Goal: Transaction & Acquisition: Purchase product/service

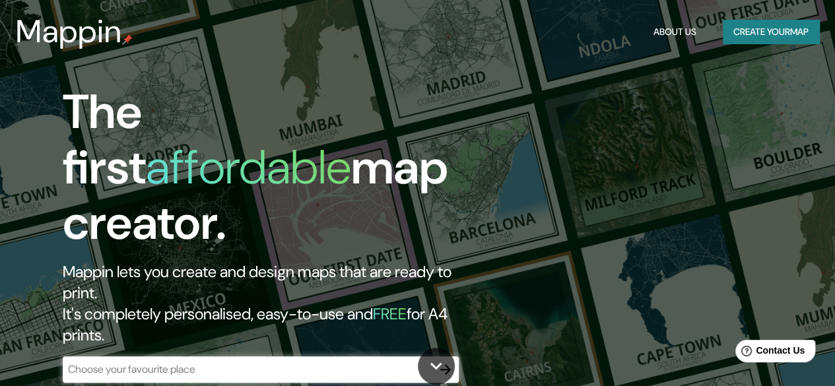
click at [739, 22] on div "Mappin About Us Create your map" at bounding box center [417, 32] width 835 height 42
click at [739, 22] on button "Create your map" at bounding box center [771, 32] width 96 height 24
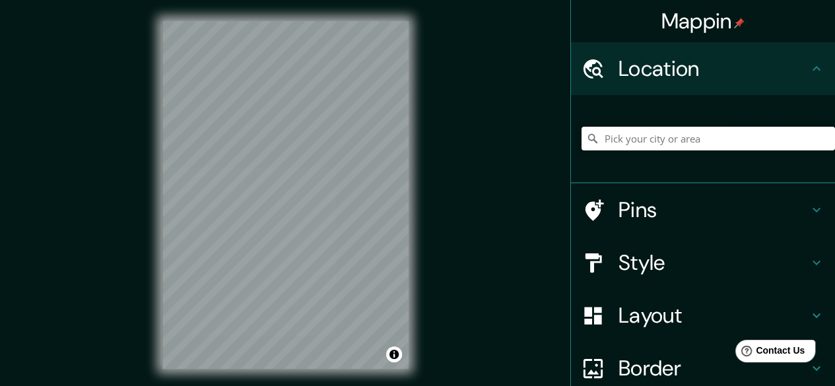
click at [693, 133] on input "Pick your city or area" at bounding box center [707, 139] width 253 height 24
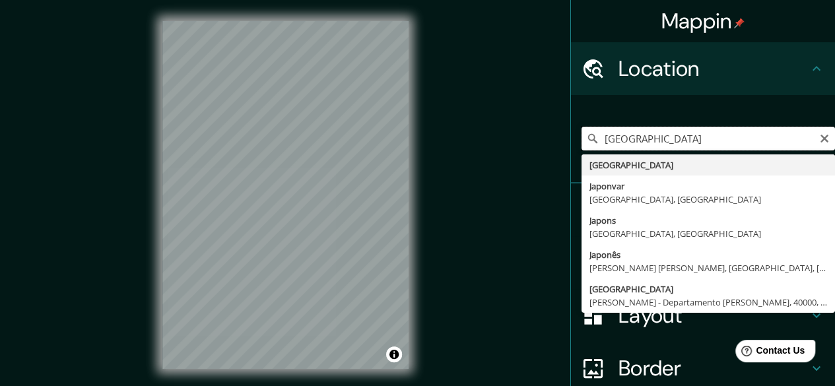
click at [645, 139] on input "[GEOGRAPHIC_DATA]" at bounding box center [707, 139] width 253 height 24
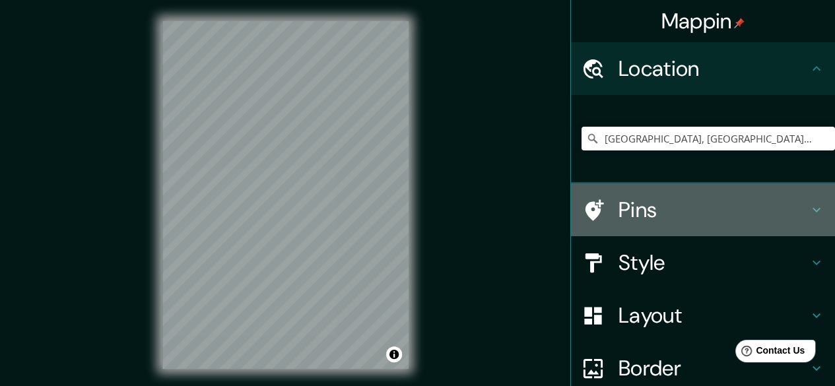
click at [622, 233] on div "Pins" at bounding box center [703, 209] width 264 height 53
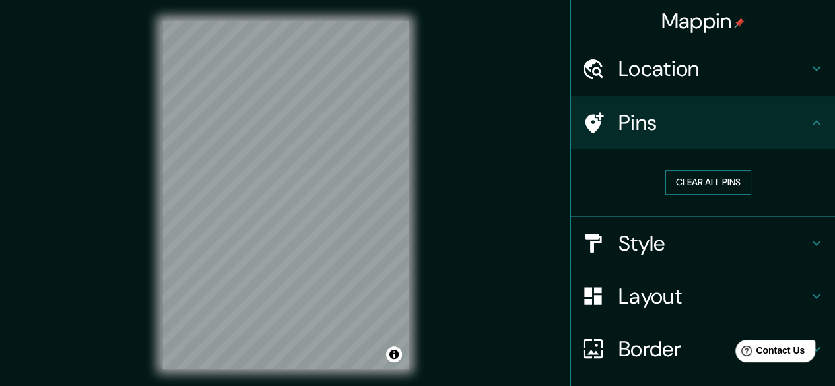
click at [713, 182] on button "Clear all pins" at bounding box center [708, 182] width 86 height 24
click at [642, 259] on div "Style" at bounding box center [703, 243] width 264 height 53
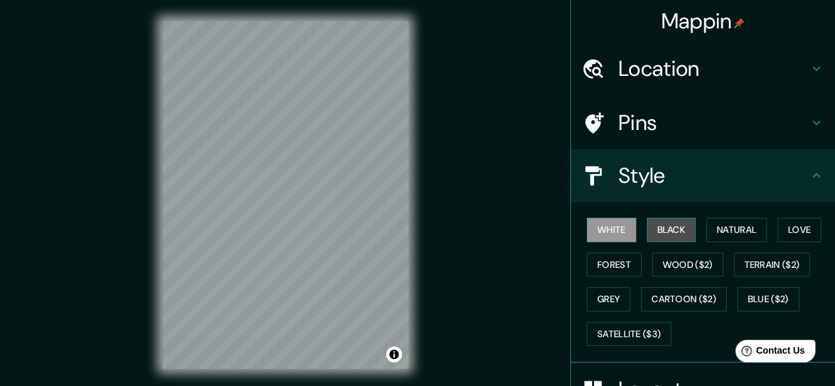
click at [661, 236] on button "Black" at bounding box center [672, 230] width 50 height 24
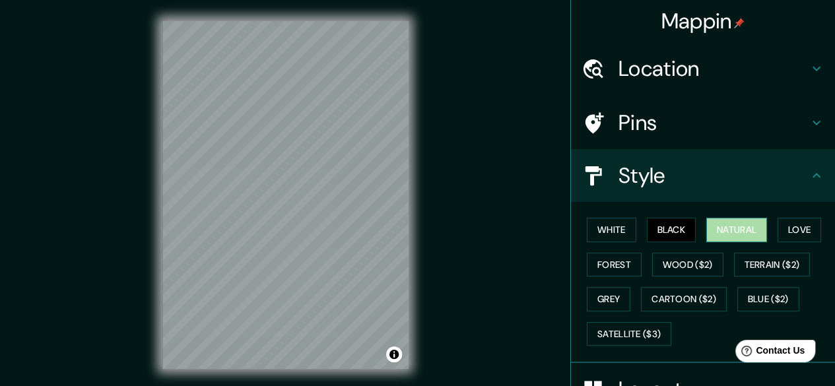
click at [721, 230] on button "Natural" at bounding box center [736, 230] width 61 height 24
click at [778, 223] on button "Love" at bounding box center [800, 230] width 44 height 24
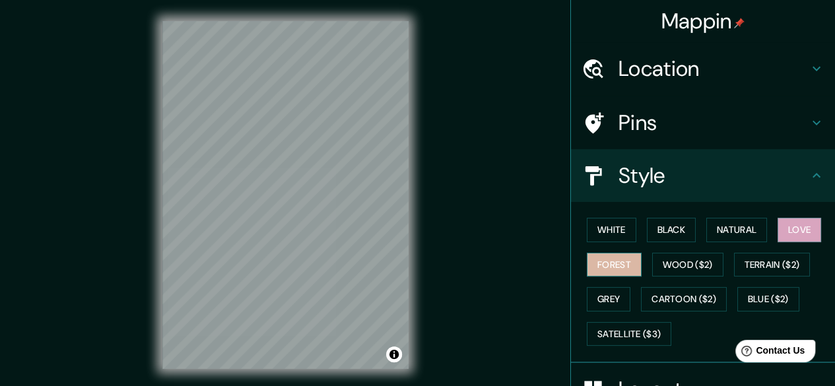
click at [601, 261] on button "Forest" at bounding box center [614, 265] width 55 height 24
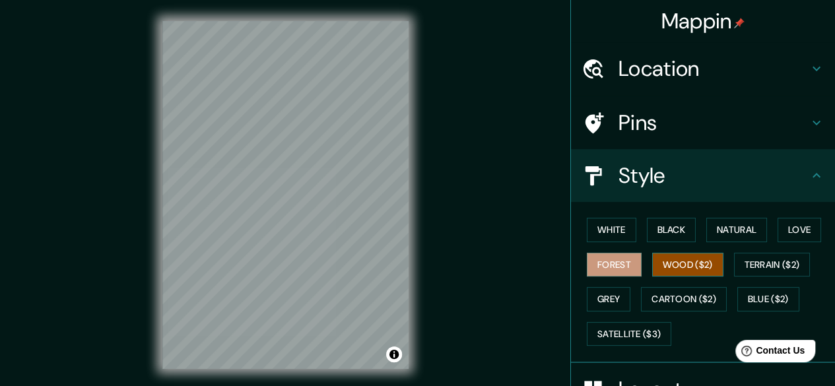
click at [677, 259] on button "Wood ($2)" at bounding box center [687, 265] width 71 height 24
click at [597, 263] on button "Forest" at bounding box center [614, 265] width 55 height 24
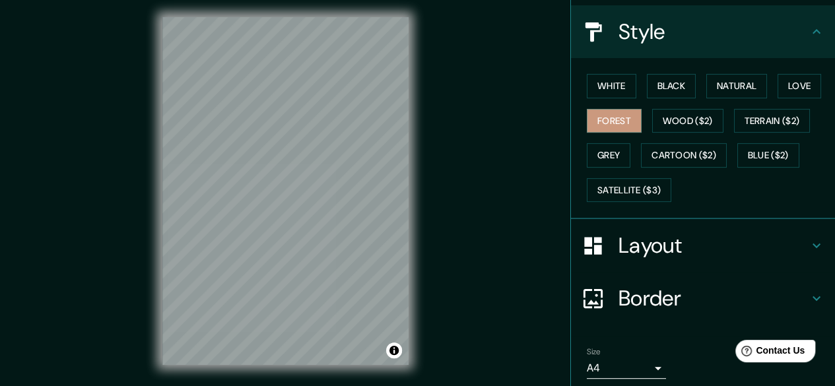
scroll to position [101, 0]
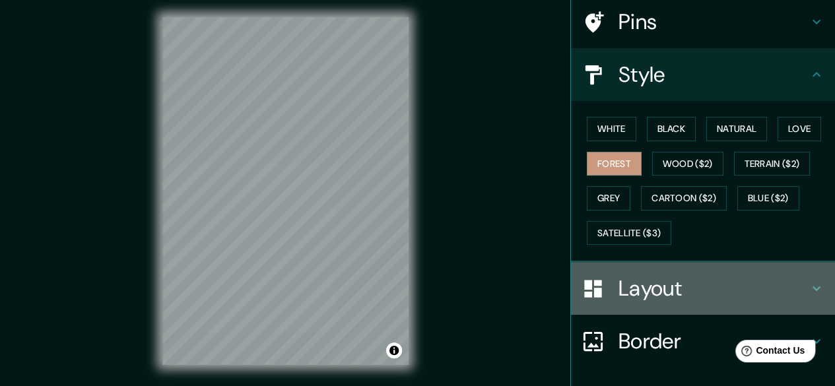
click at [702, 265] on div "Layout" at bounding box center [703, 288] width 264 height 53
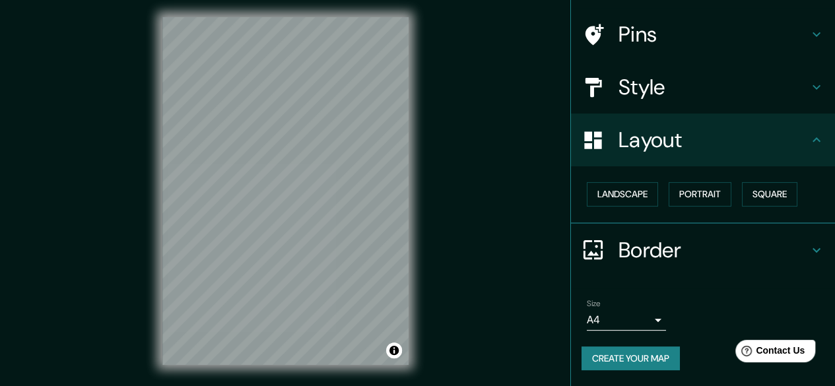
scroll to position [87, 0]
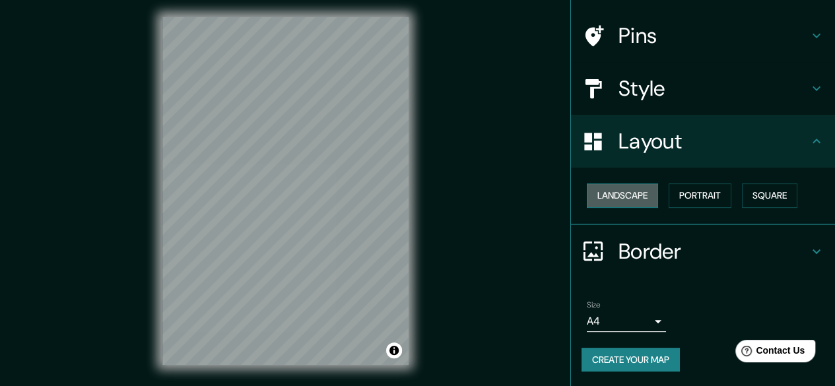
click at [628, 193] on button "Landscape" at bounding box center [622, 195] width 71 height 24
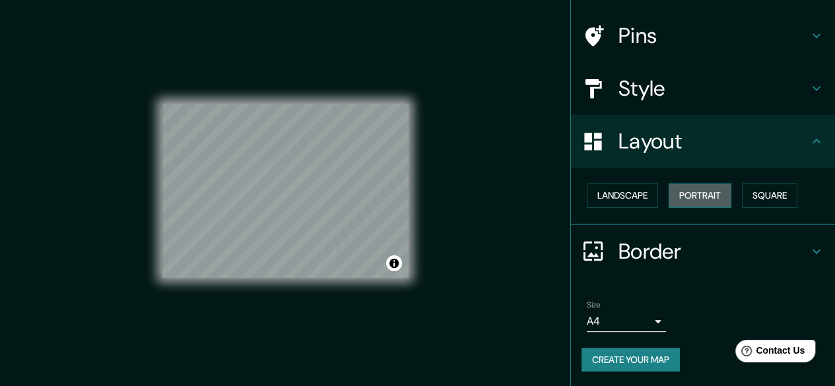
click at [686, 195] on button "Portrait" at bounding box center [700, 195] width 63 height 24
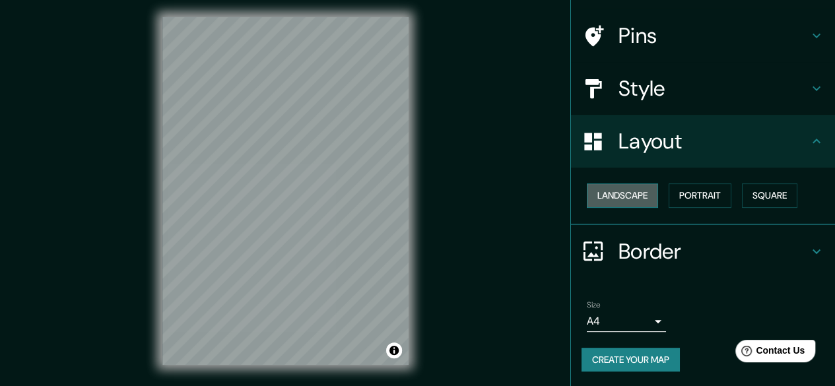
click at [630, 196] on button "Landscape" at bounding box center [622, 195] width 71 height 24
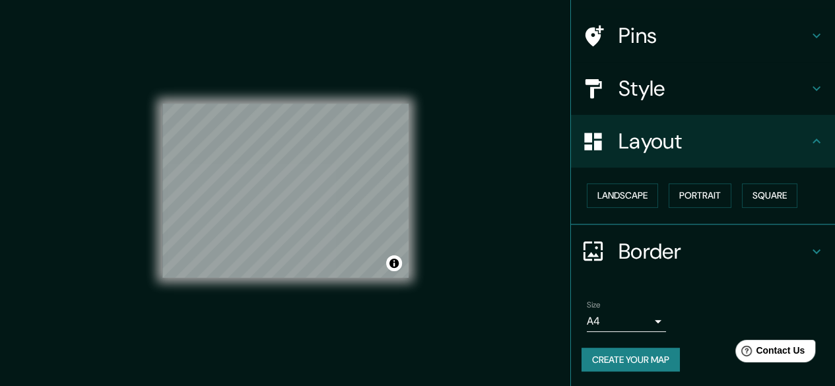
scroll to position [0, 0]
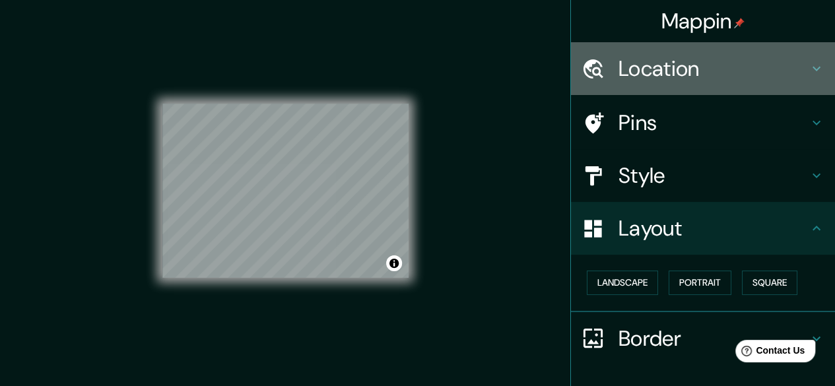
click at [671, 68] on h4 "Location" at bounding box center [713, 68] width 190 height 26
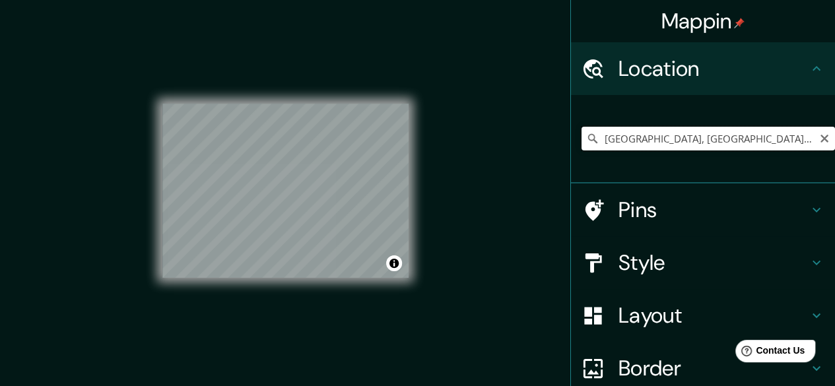
click at [714, 138] on input "[GEOGRAPHIC_DATA], [GEOGRAPHIC_DATA], [GEOGRAPHIC_DATA]" at bounding box center [707, 139] width 253 height 24
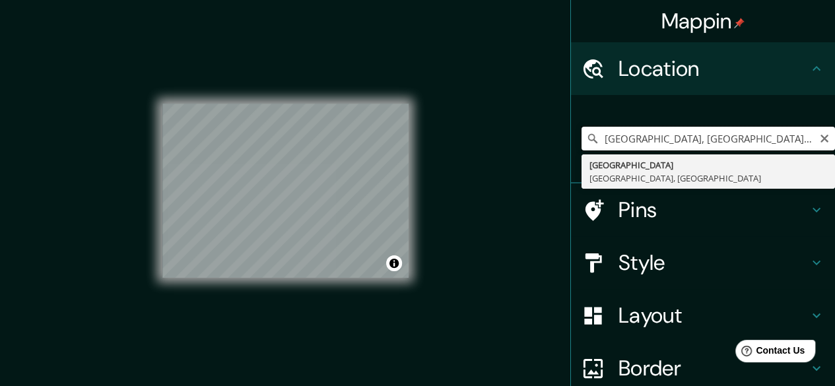
click at [718, 138] on input "[GEOGRAPHIC_DATA], [GEOGRAPHIC_DATA], [GEOGRAPHIC_DATA]" at bounding box center [707, 139] width 253 height 24
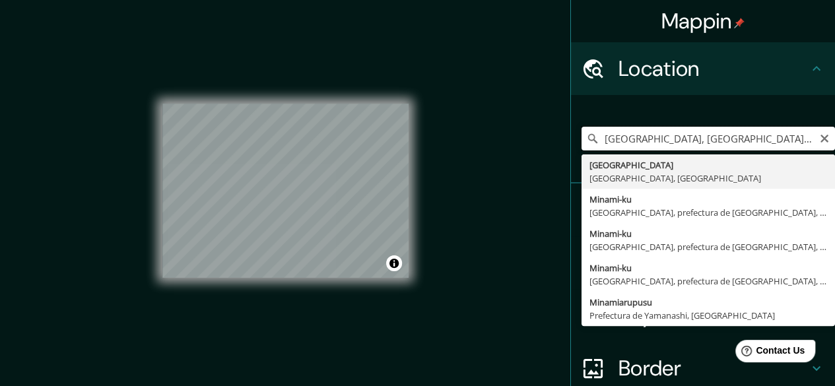
drag, startPoint x: 650, startPoint y: 136, endPoint x: 598, endPoint y: 135, distance: 52.1
click at [598, 135] on input "[GEOGRAPHIC_DATA], [GEOGRAPHIC_DATA], [GEOGRAPHIC_DATA] minamio" at bounding box center [707, 139] width 253 height 24
click at [606, 138] on input "T, [GEOGRAPHIC_DATA] minamio" at bounding box center [707, 139] width 253 height 24
click at [605, 139] on input "T, [GEOGRAPHIC_DATA] minamio" at bounding box center [707, 139] width 253 height 24
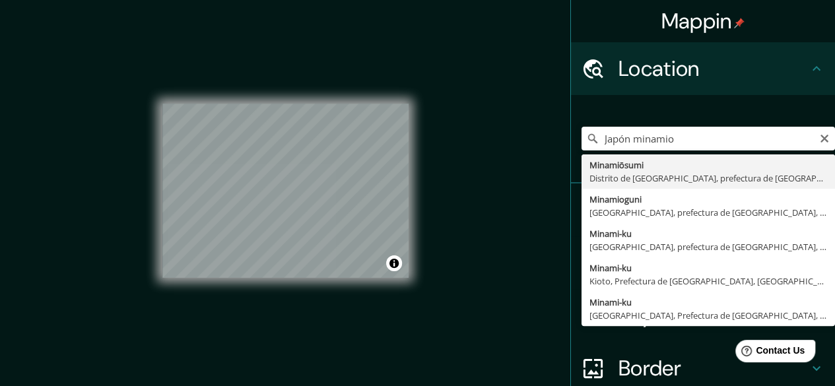
type input "Minamiōsumi, Distrito de [GEOGRAPHIC_DATA], prefectura de [GEOGRAPHIC_DATA], [G…"
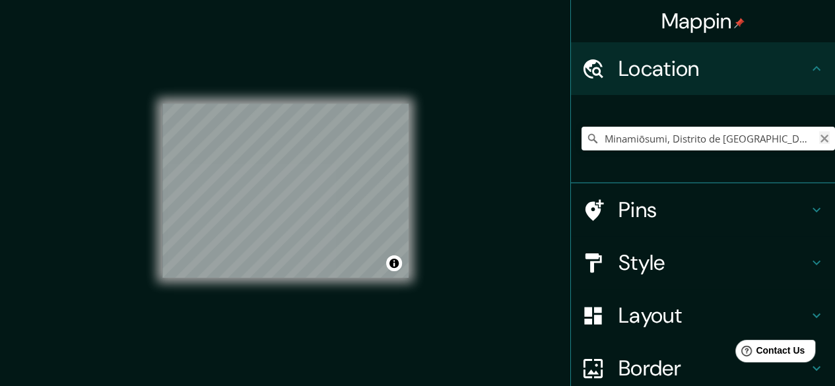
click at [819, 141] on icon "Clear" at bounding box center [824, 138] width 11 height 11
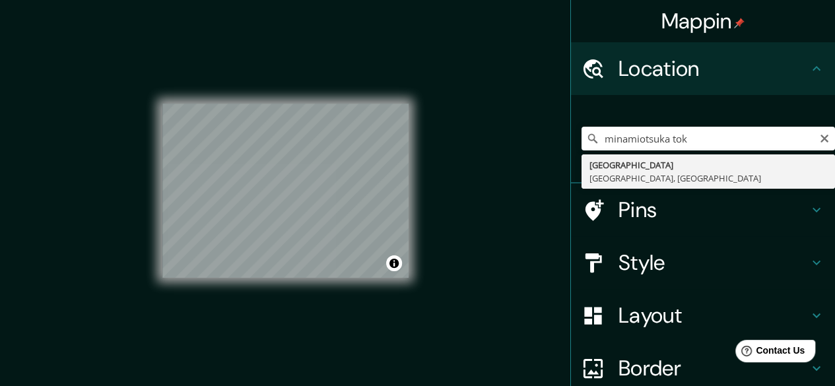
type input "[GEOGRAPHIC_DATA], [GEOGRAPHIC_DATA], [GEOGRAPHIC_DATA]"
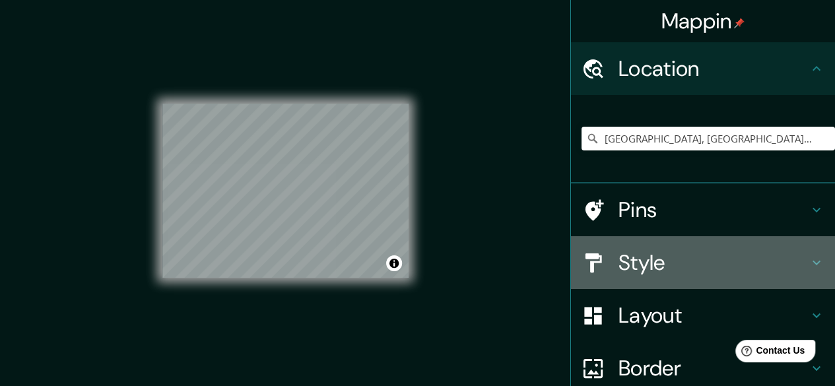
click at [648, 268] on h4 "Style" at bounding box center [713, 262] width 190 height 26
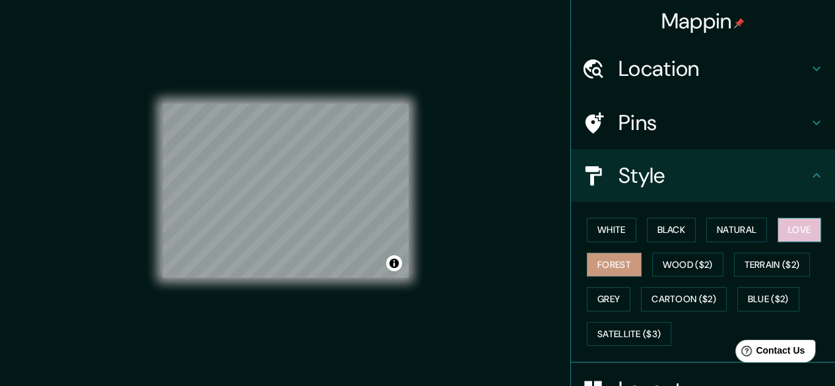
click at [778, 234] on button "Love" at bounding box center [800, 230] width 44 height 24
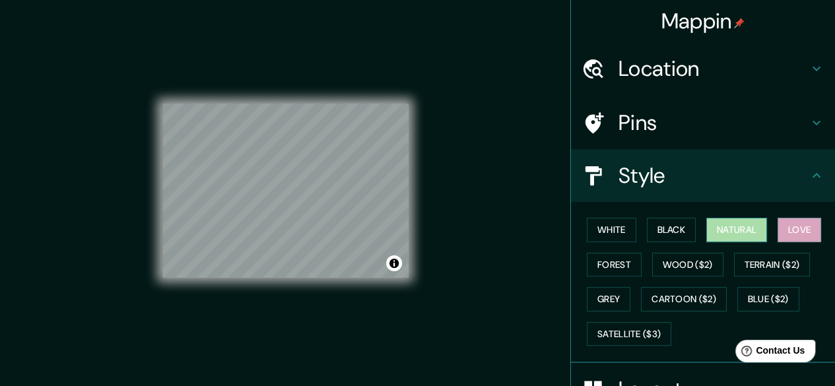
click at [738, 233] on button "Natural" at bounding box center [736, 230] width 61 height 24
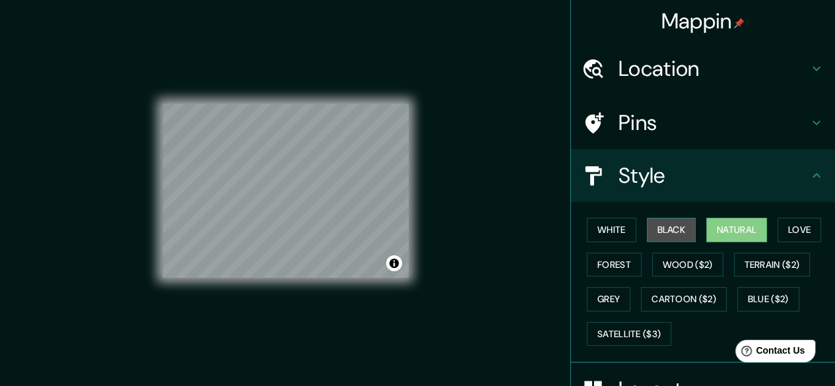
click at [666, 228] on button "Black" at bounding box center [672, 230] width 50 height 24
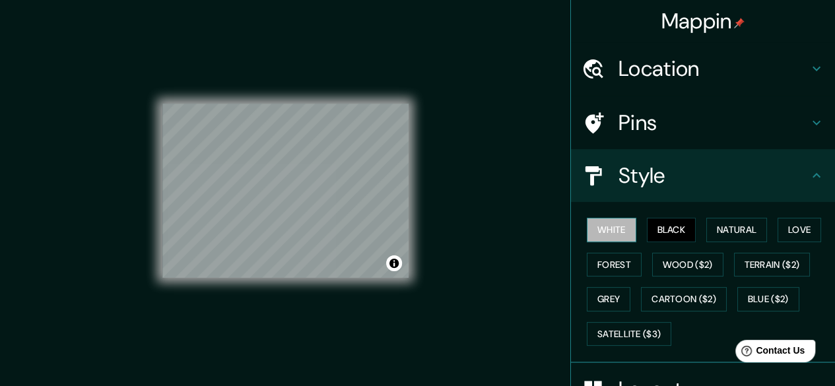
click at [614, 224] on button "White" at bounding box center [612, 230] width 50 height 24
click at [604, 267] on button "Forest" at bounding box center [614, 265] width 55 height 24
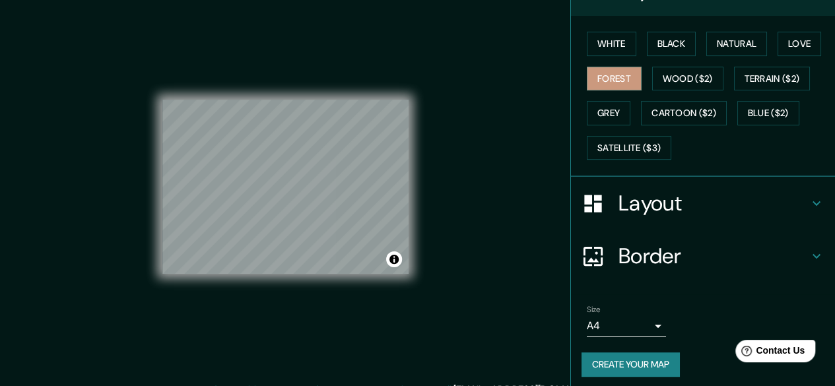
scroll to position [190, 0]
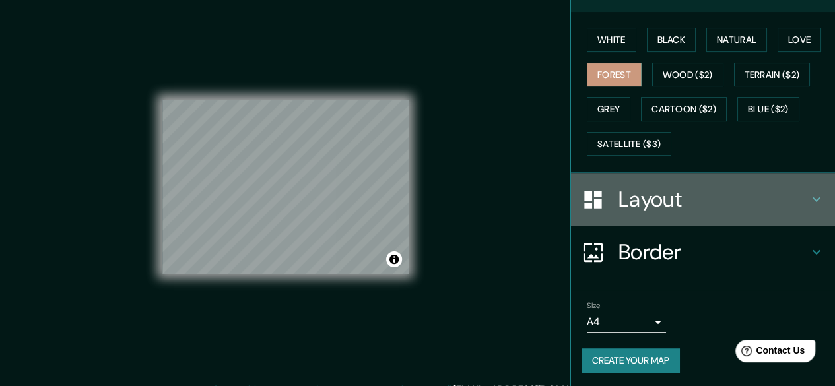
click at [713, 209] on h4 "Layout" at bounding box center [713, 199] width 190 height 26
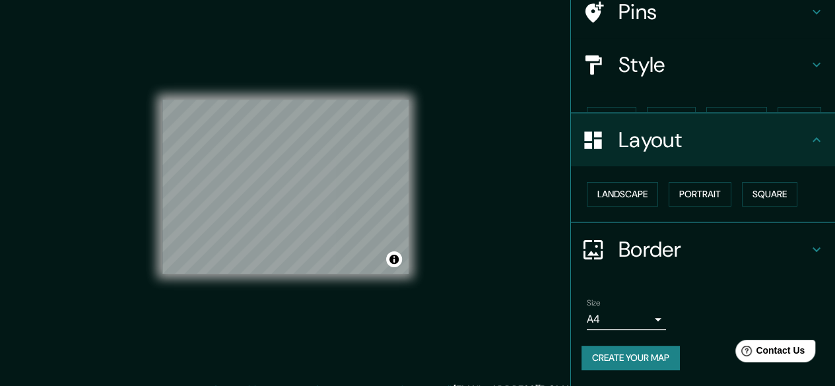
scroll to position [87, 0]
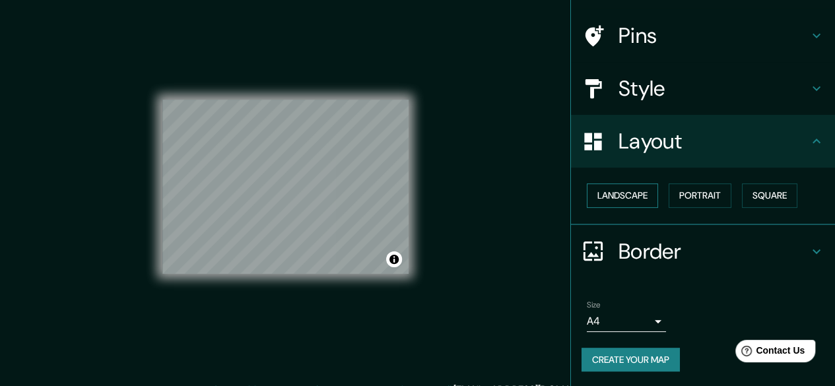
click at [635, 193] on button "Landscape" at bounding box center [622, 195] width 71 height 24
click at [692, 191] on button "Portrait" at bounding box center [700, 195] width 63 height 24
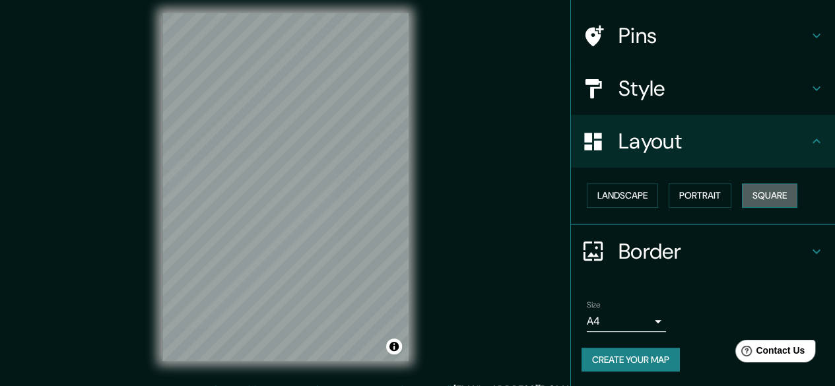
click at [742, 191] on button "Square" at bounding box center [769, 195] width 55 height 24
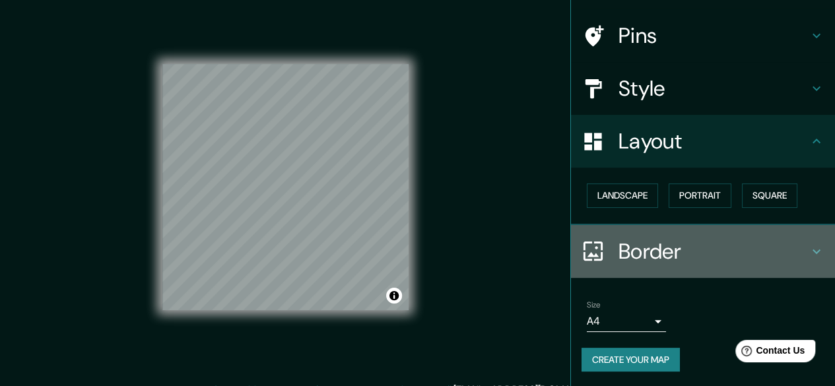
click at [646, 253] on h4 "Border" at bounding box center [713, 251] width 190 height 26
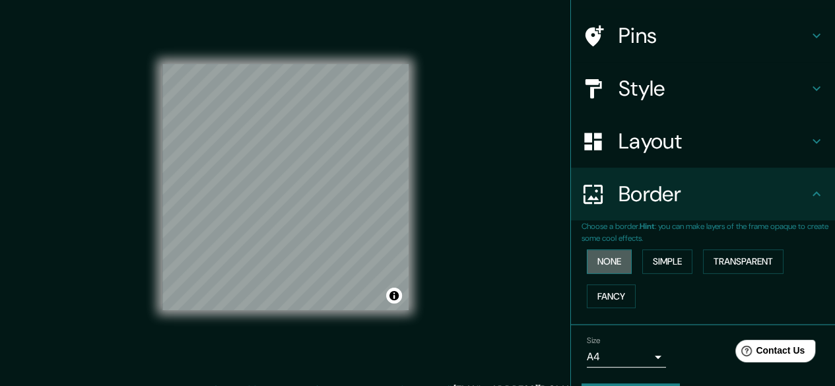
click at [601, 265] on button "None" at bounding box center [609, 261] width 45 height 24
click at [657, 263] on button "Simple" at bounding box center [667, 261] width 50 height 24
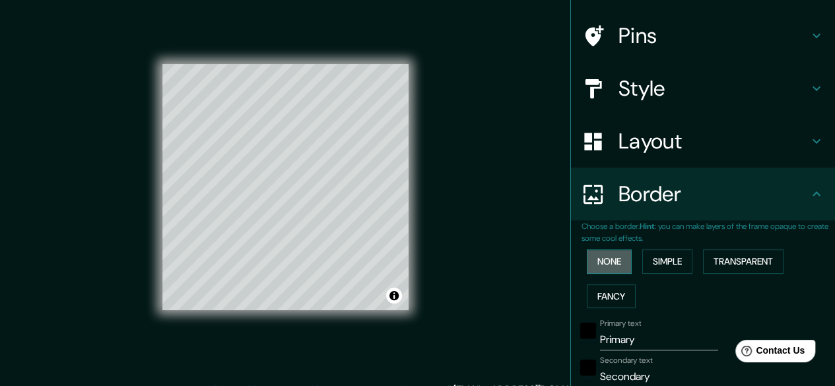
click at [598, 267] on button "None" at bounding box center [609, 261] width 45 height 24
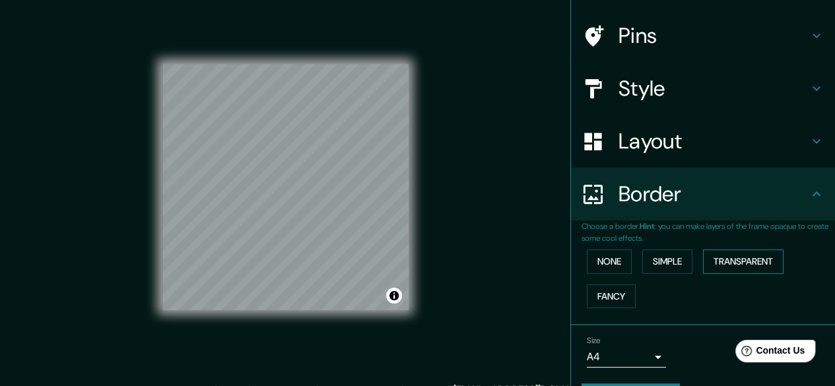
click at [715, 255] on button "Transparent" at bounding box center [743, 261] width 81 height 24
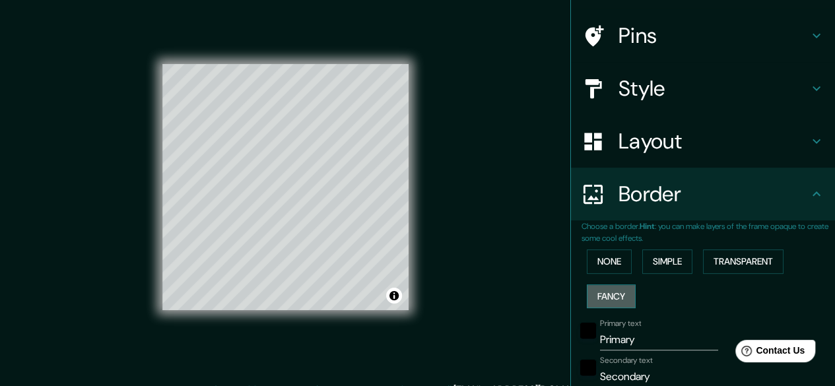
click at [624, 287] on button "Fancy" at bounding box center [611, 296] width 49 height 24
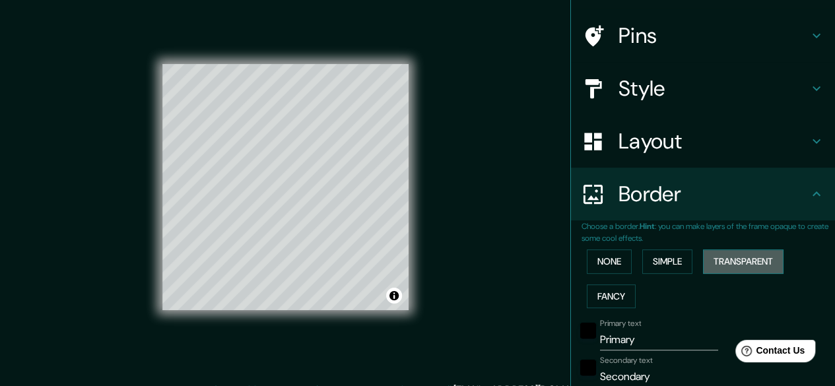
click at [750, 257] on button "Transparent" at bounding box center [743, 261] width 81 height 24
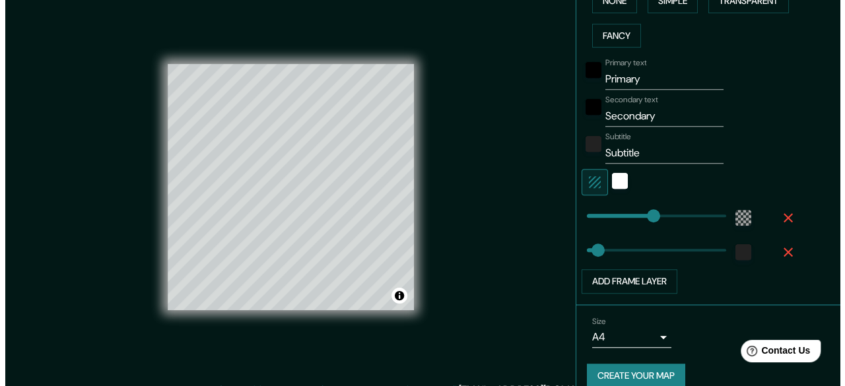
scroll to position [350, 0]
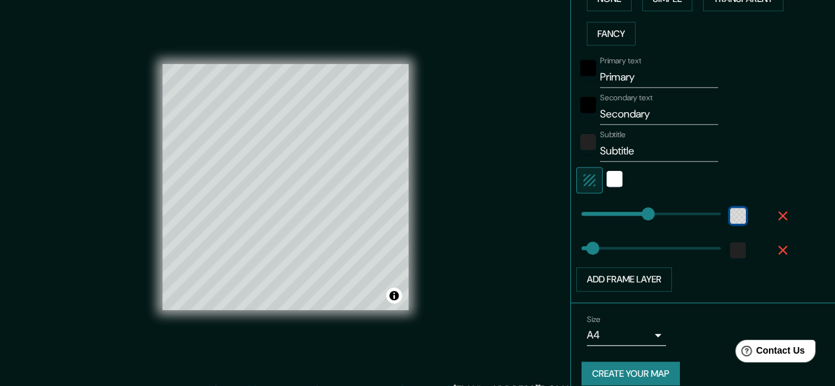
click at [735, 213] on div "color-55555544" at bounding box center [738, 216] width 16 height 16
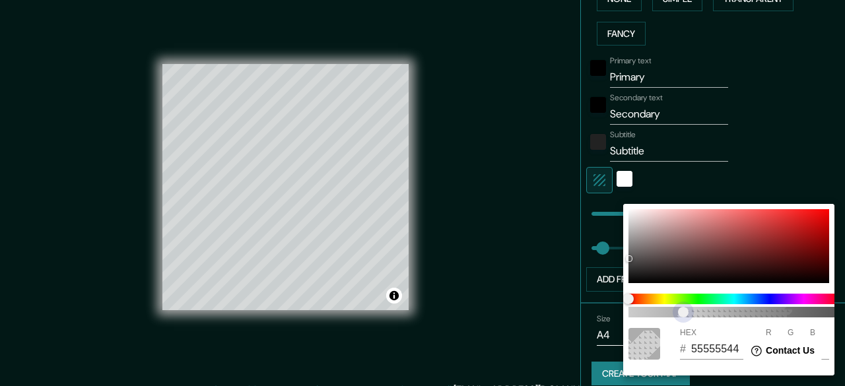
type input "179"
type input "30"
type input "55555559"
type input "179"
type input "30"
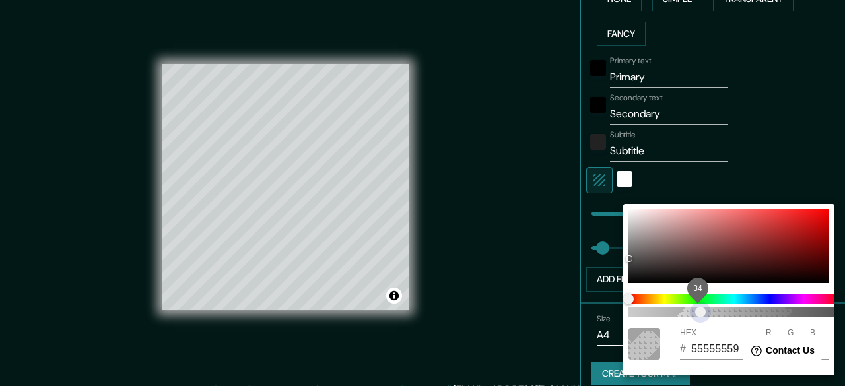
type input "5555555C"
type input "179"
type input "30"
type input "5555554F"
drag, startPoint x: 702, startPoint y: 308, endPoint x: 694, endPoint y: 313, distance: 9.0
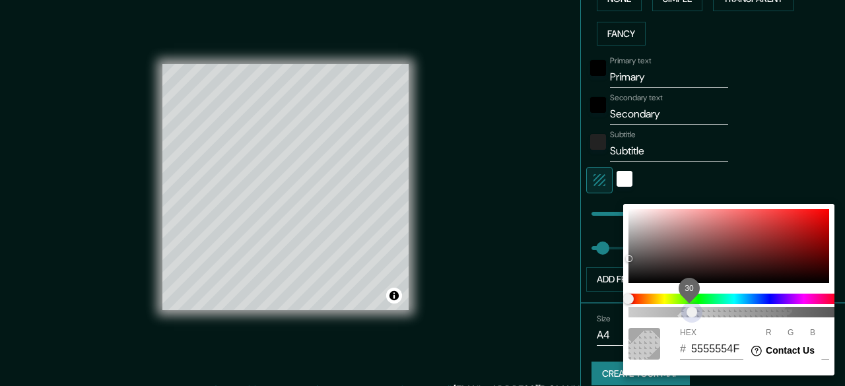
click at [694, 313] on span "30" at bounding box center [733, 312] width 211 height 11
type input "179"
type input "30"
type input "179"
type input "30"
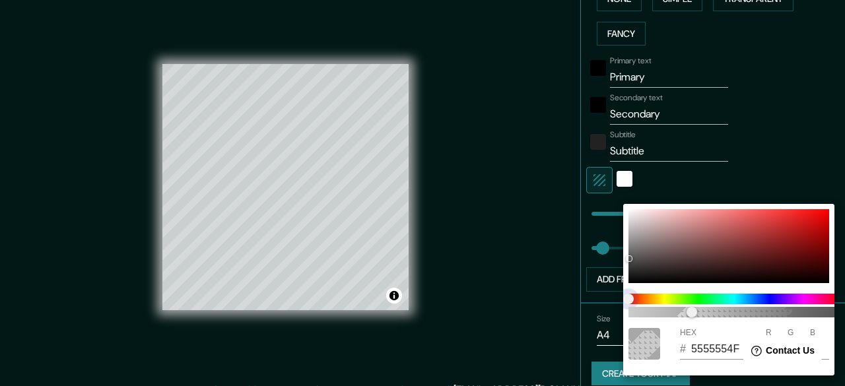
type input "545454"
type input "84"
type input "179"
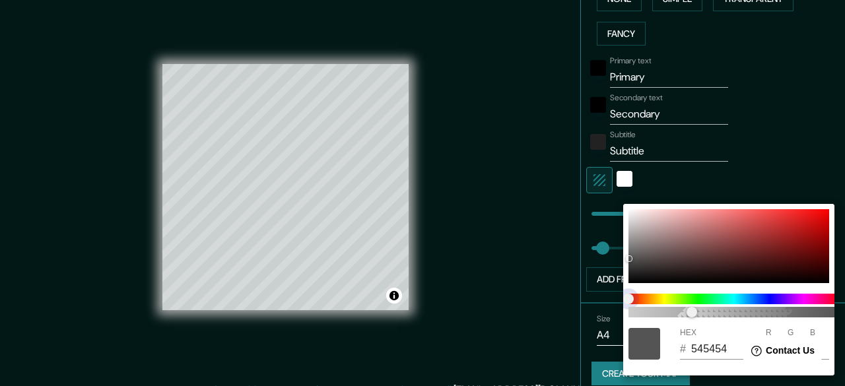
type input "30"
type input "179"
type input "30"
type input "179"
type input "30"
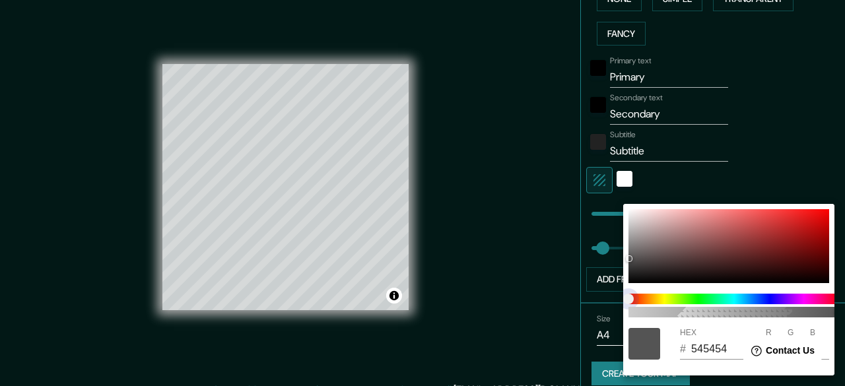
type input "179"
type input "30"
type input "179"
type input "30"
type input "179"
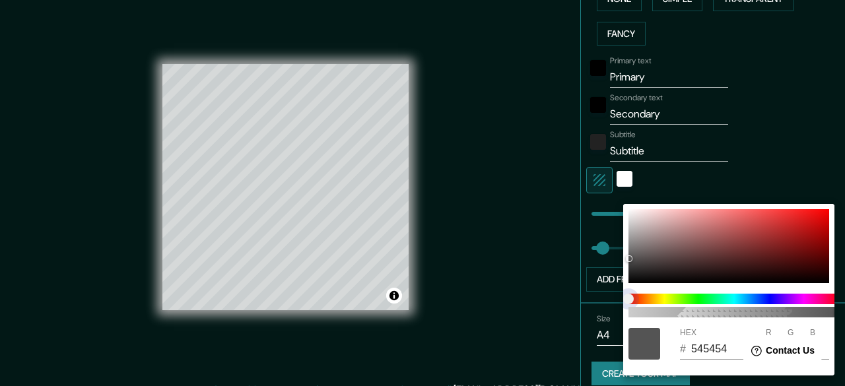
type input "30"
type input "179"
type input "30"
type input "179"
type input "30"
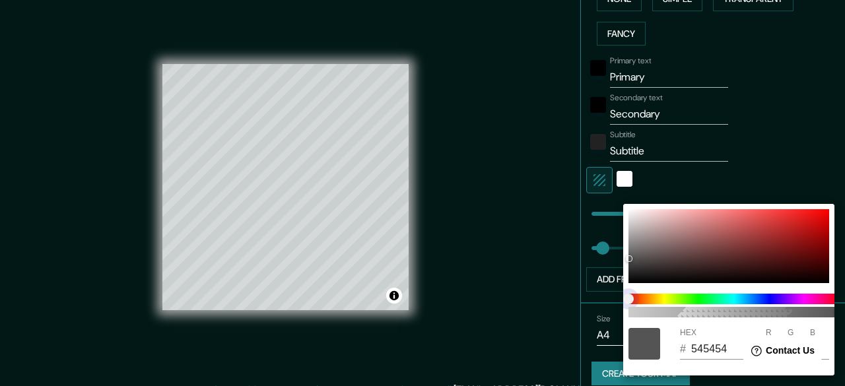
drag, startPoint x: 719, startPoint y: 295, endPoint x: 755, endPoint y: 292, distance: 35.7
click at [755, 292] on div "100" at bounding box center [734, 305] width 222 height 34
type input "179"
type input "30"
click at [741, 296] on span at bounding box center [733, 299] width 211 height 11
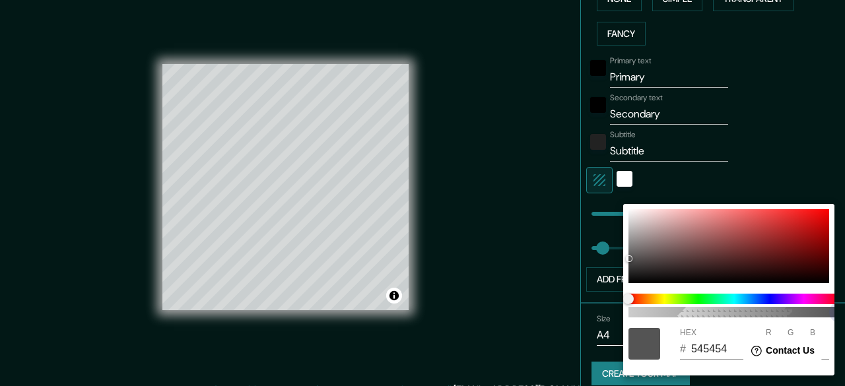
type input "179"
type input "30"
type input "5454541A"
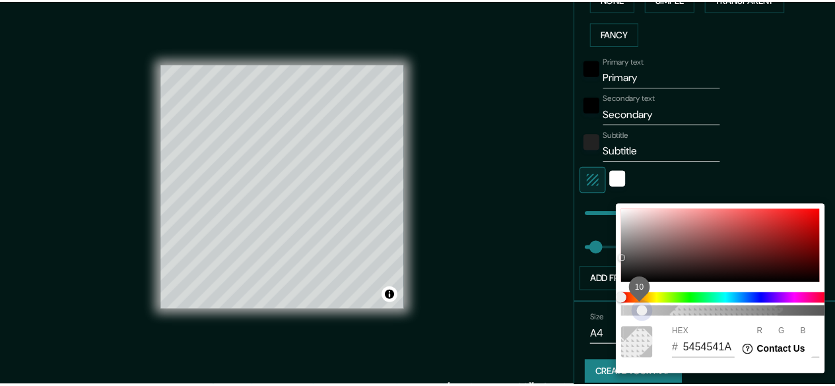
scroll to position [0, 11]
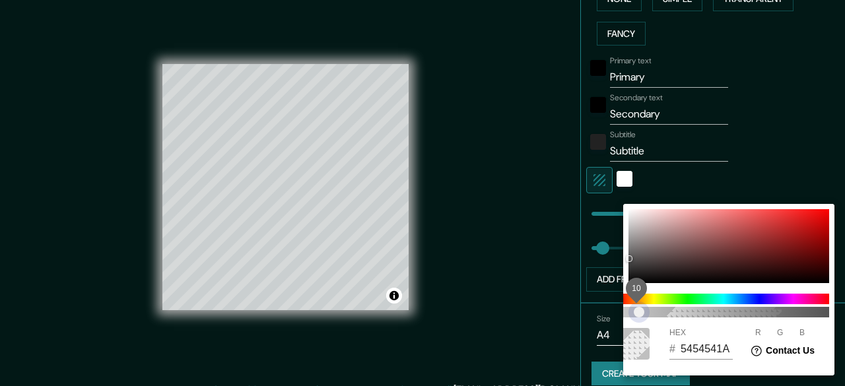
type input "179"
type input "30"
type input "54545424"
type input "179"
type input "30"
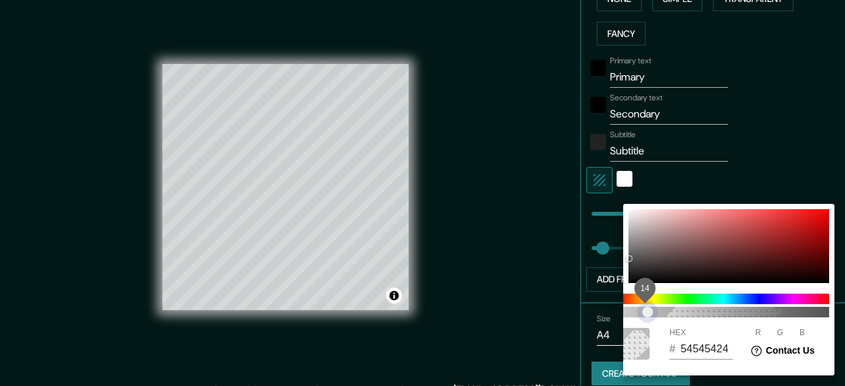
type input "54545433"
type input "179"
type input "30"
type input "54545436"
type input "179"
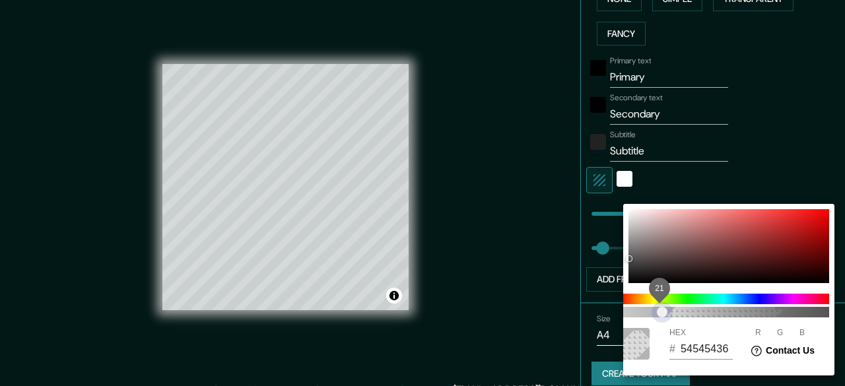
type input "30"
type input "54545438"
type input "179"
type input "30"
type input "5454543D"
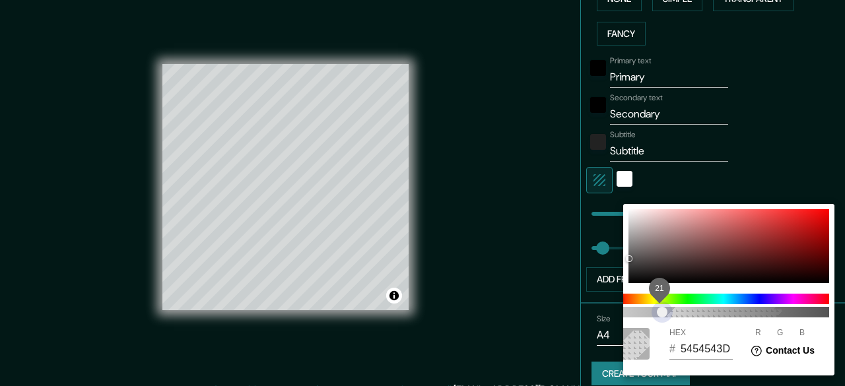
type input "179"
type input "30"
type input "54545445"
type input "179"
type input "30"
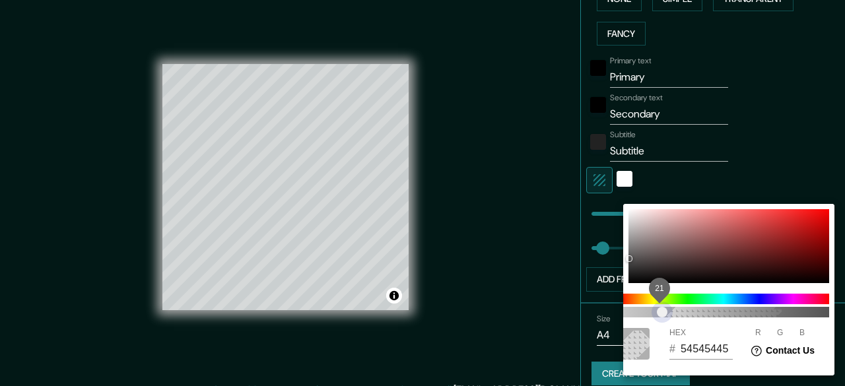
type input "54545447"
type input "179"
type input "30"
type input "5454544D"
type input "179"
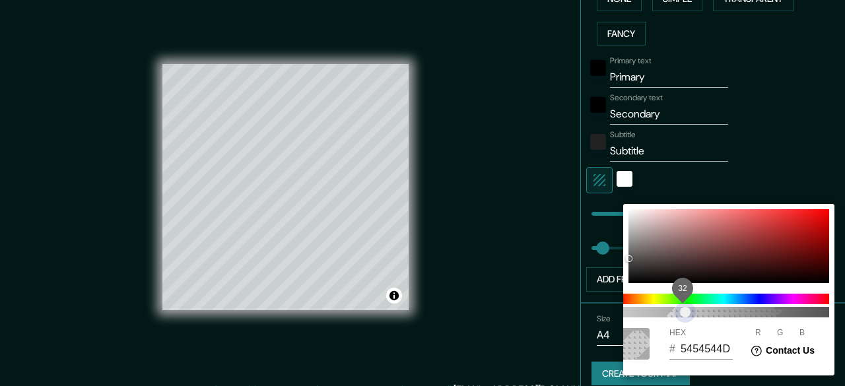
type input "30"
type input "54545452"
type input "179"
type input "30"
type input "54545454"
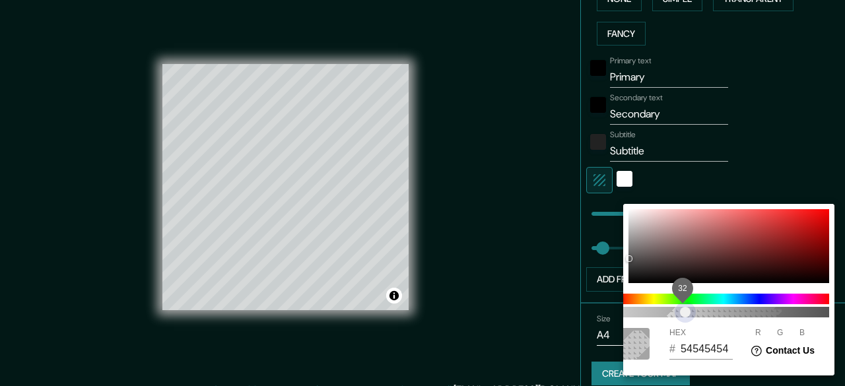
type input "179"
type input "30"
type input "54545457"
type input "179"
type input "30"
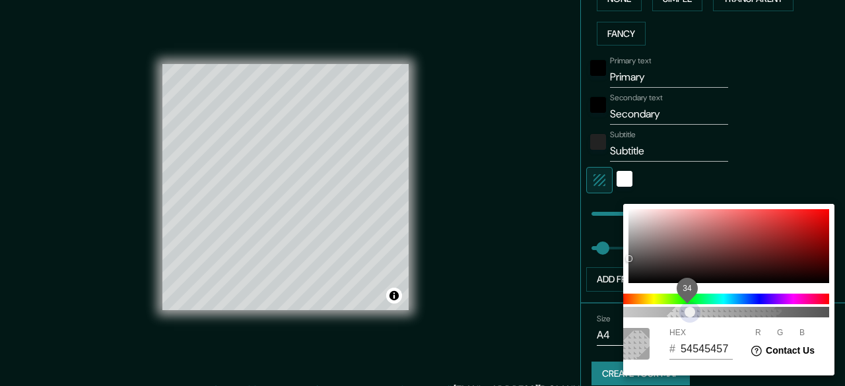
type input "179"
type input "30"
type input "54545459"
type input "179"
type input "30"
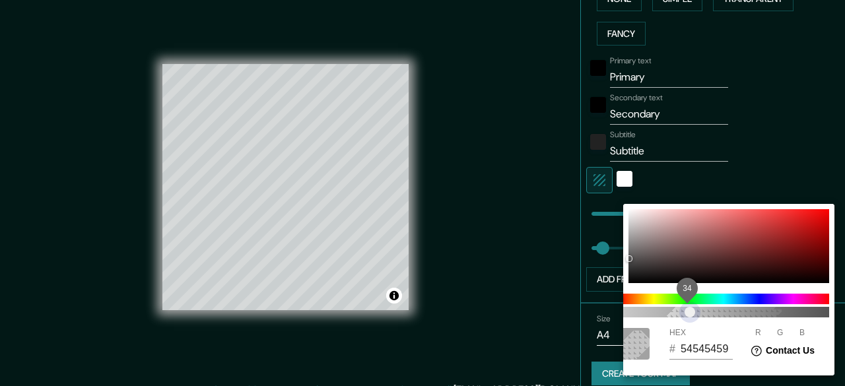
type input "54545400"
type input "179"
type input "30"
type input "179"
type input "30"
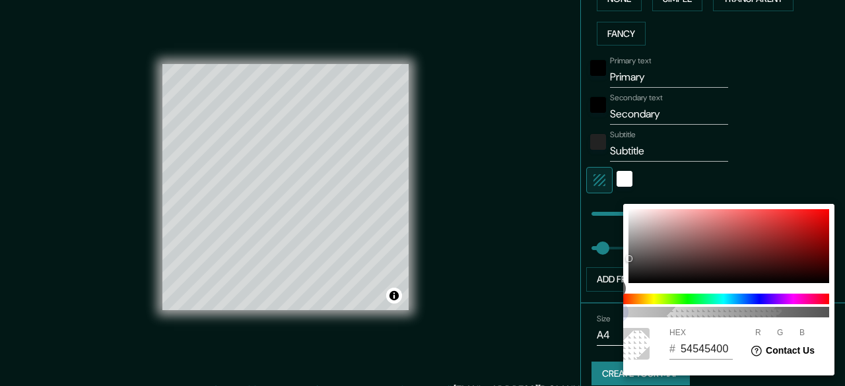
type input "54545454"
type input "179"
type input "30"
type input "5454545C"
type input "179"
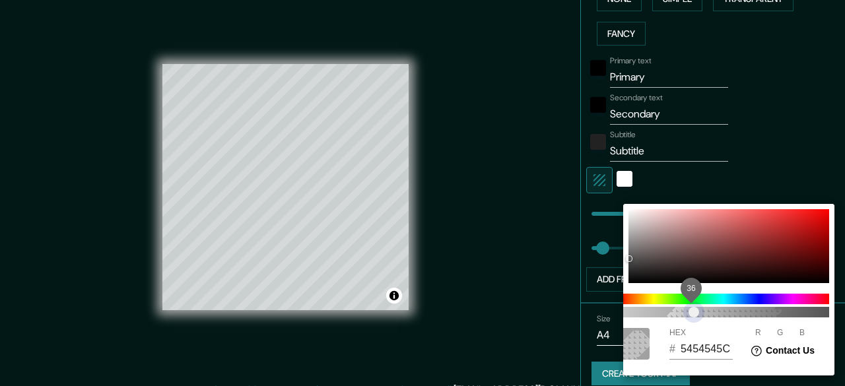
type input "30"
type input "54545461"
type input "179"
type input "30"
type input "54545463"
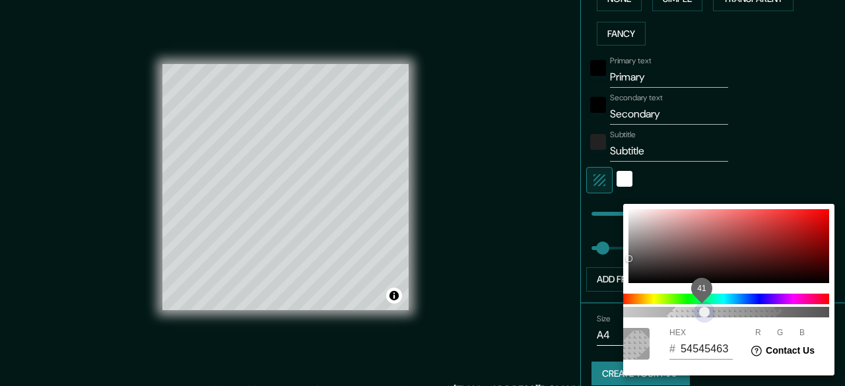
type input "179"
type input "30"
type input "54545469"
type input "179"
type input "30"
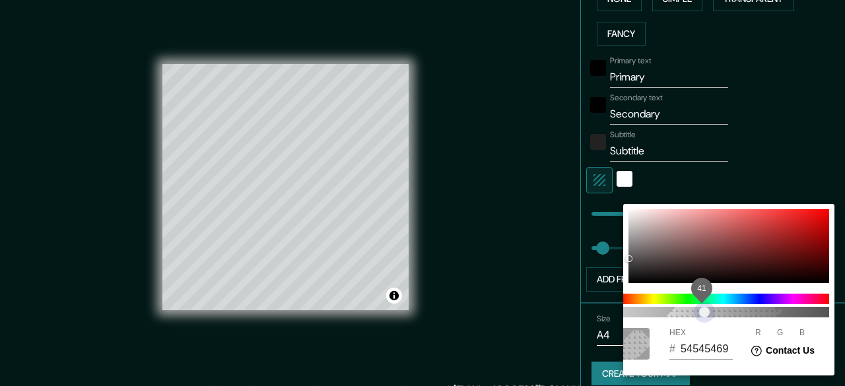
type input "5454546B"
type input "179"
type input "30"
type input "54545470"
type input "179"
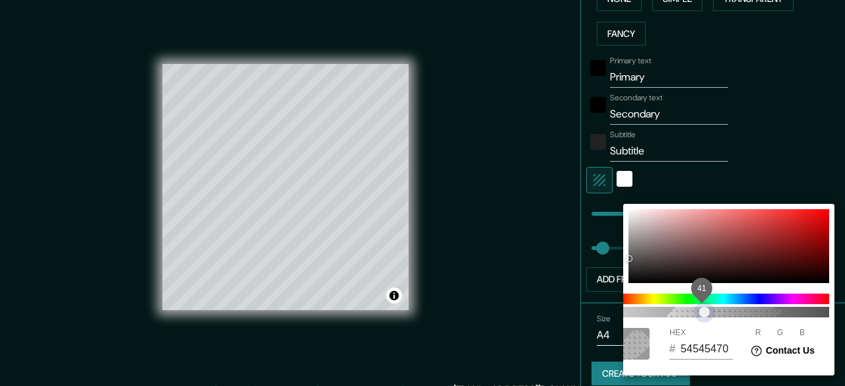
type input "30"
type input "54545475"
type input "179"
type input "30"
type input "5454547A"
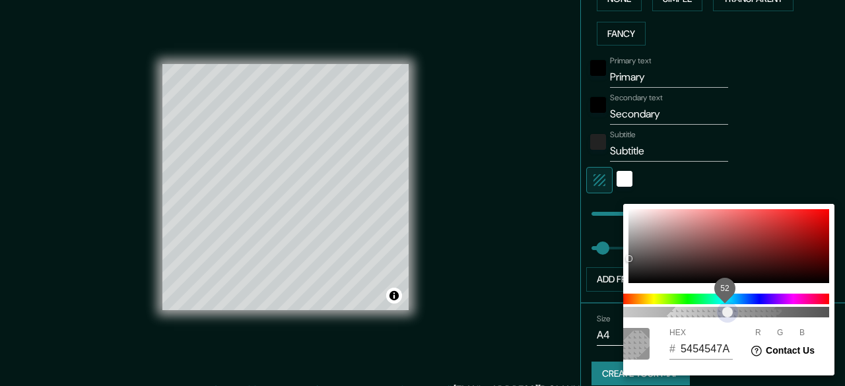
type input "179"
type input "30"
type input "54545485"
type input "179"
type input "30"
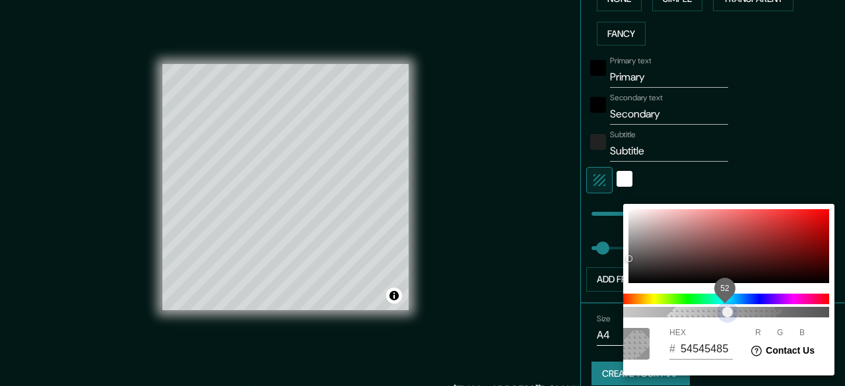
type input "54545491"
type input "179"
type input "30"
type input "545454A1"
type input "179"
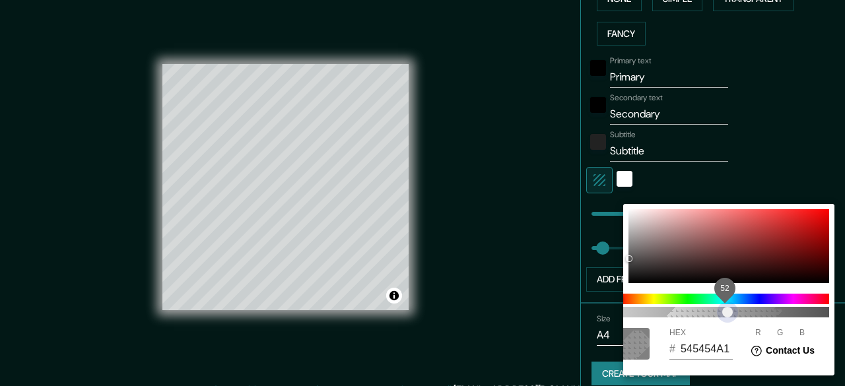
type input "30"
type input "545454A8"
type input "179"
type input "30"
type input "545454AD"
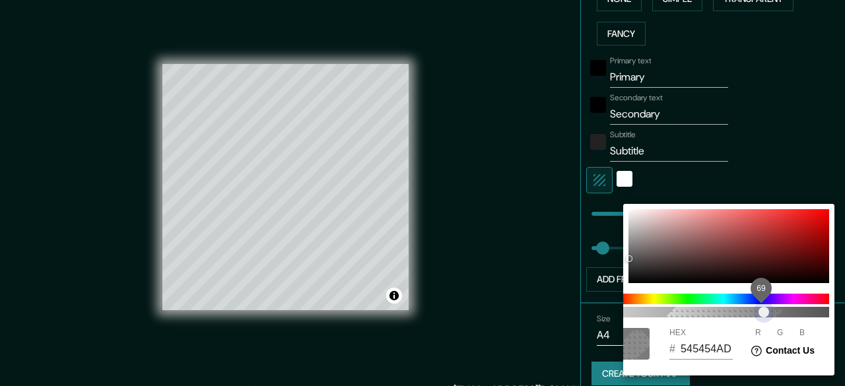
type input "179"
type input "30"
type input "545454B0"
type input "179"
type input "30"
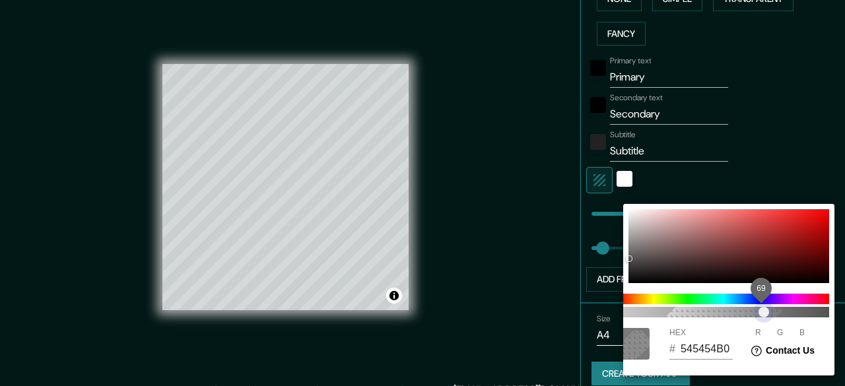
type input "545454B5"
type input "179"
type input "30"
type input "545454BD"
type input "179"
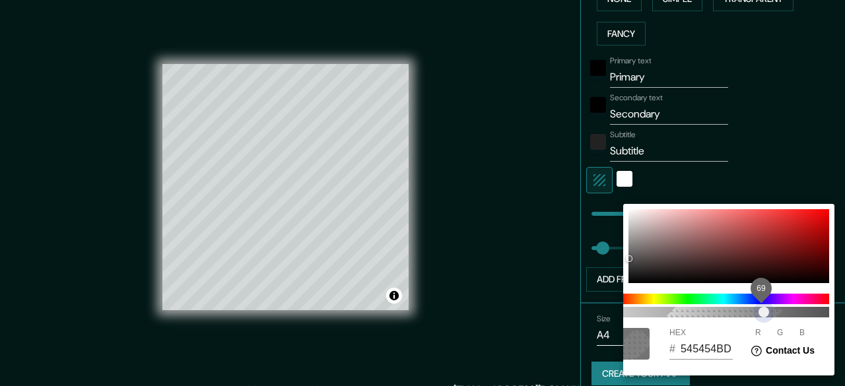
type input "30"
type input "545454BF"
type input "179"
type input "30"
type input "54545454"
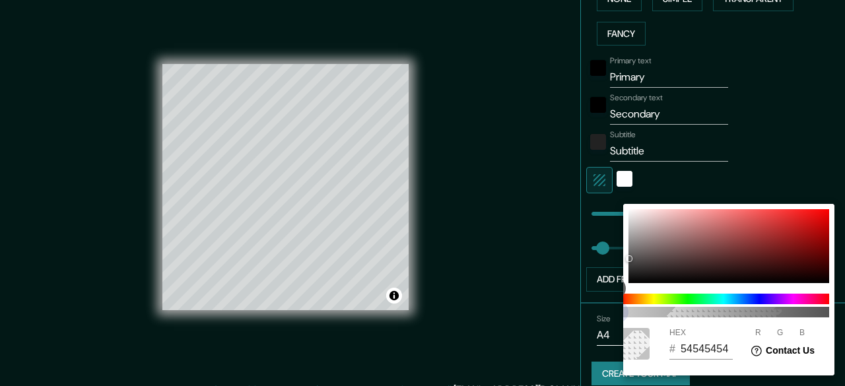
type input "179"
type input "30"
type input "54545400"
type input "179"
type input "30"
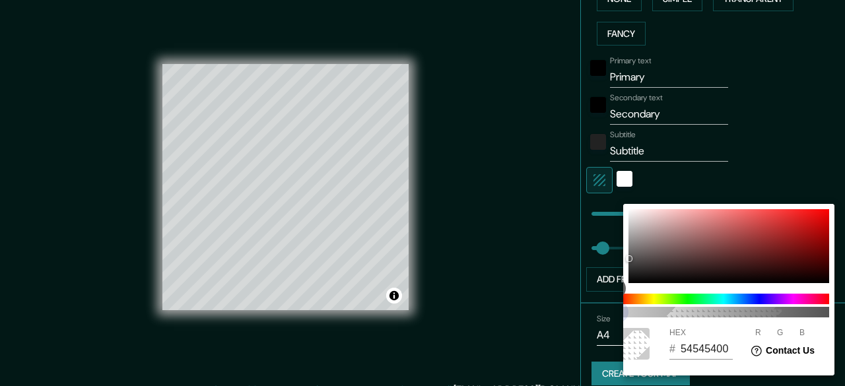
type input "179"
type input "30"
type input "179"
drag, startPoint x: 649, startPoint y: 309, endPoint x: 529, endPoint y: 310, distance: 120.8
click at [529, 310] on div "0 HEX # 54545400 R 84 G 84 B 84" at bounding box center [422, 193] width 845 height 386
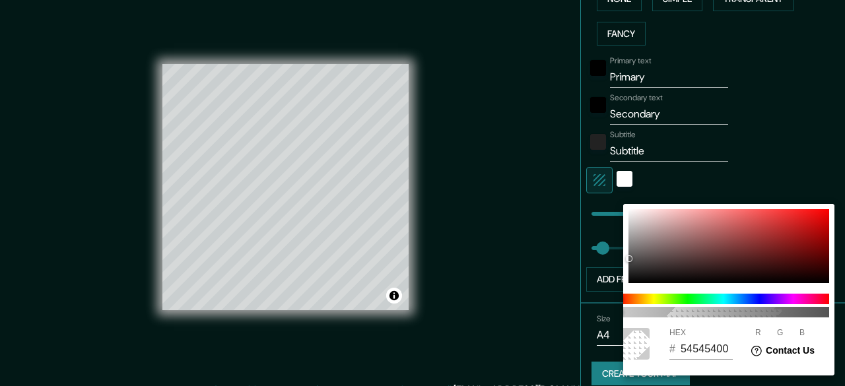
click at [531, 331] on div at bounding box center [422, 193] width 845 height 386
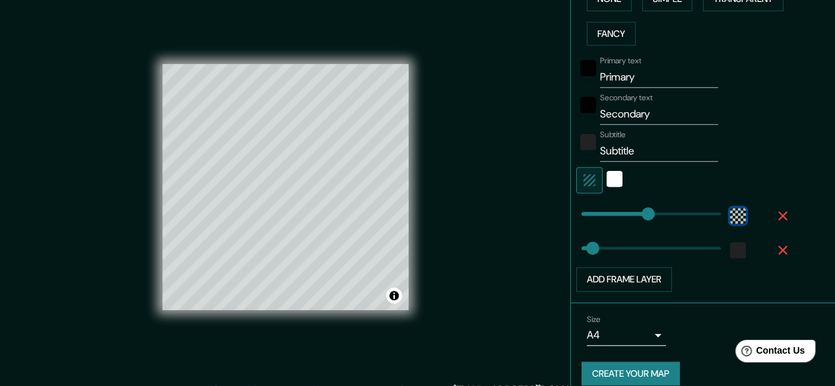
type input "30"
click at [607, 183] on div "white" at bounding box center [615, 179] width 16 height 16
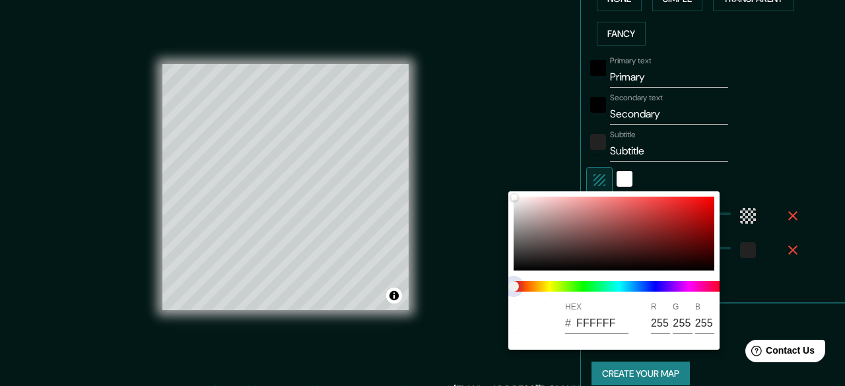
type input "179"
type input "30"
type input "179"
type input "30"
drag, startPoint x: 596, startPoint y: 284, endPoint x: 645, endPoint y: 285, distance: 48.8
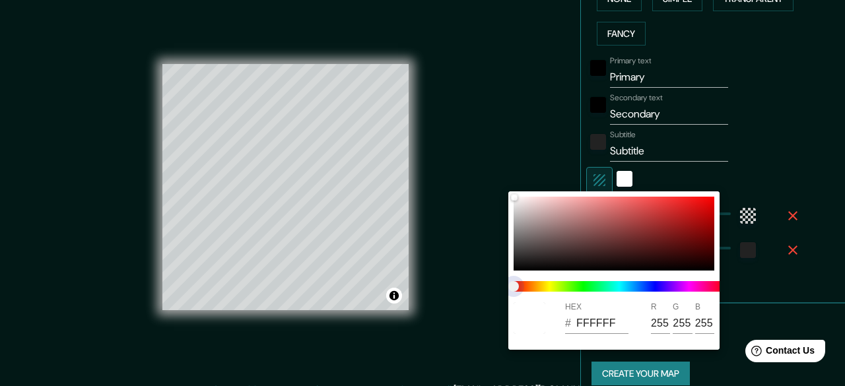
click at [645, 285] on span at bounding box center [619, 286] width 211 height 11
type input "179"
type input "30"
type input "179"
type input "30"
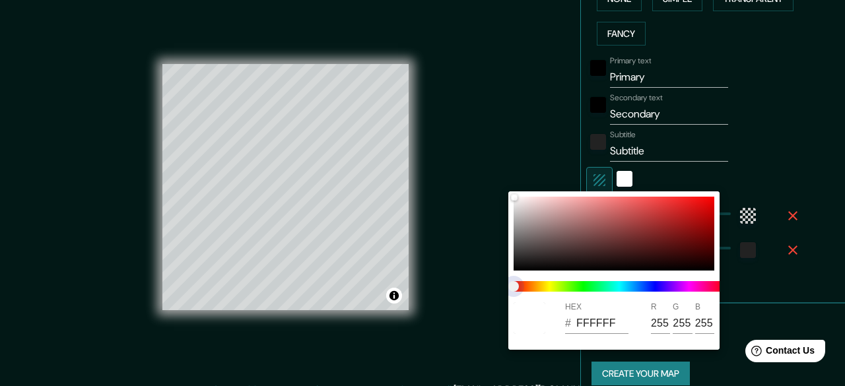
click at [645, 285] on span at bounding box center [619, 286] width 211 height 11
type input "179"
type input "30"
click at [645, 285] on span at bounding box center [619, 286] width 211 height 11
type input "179"
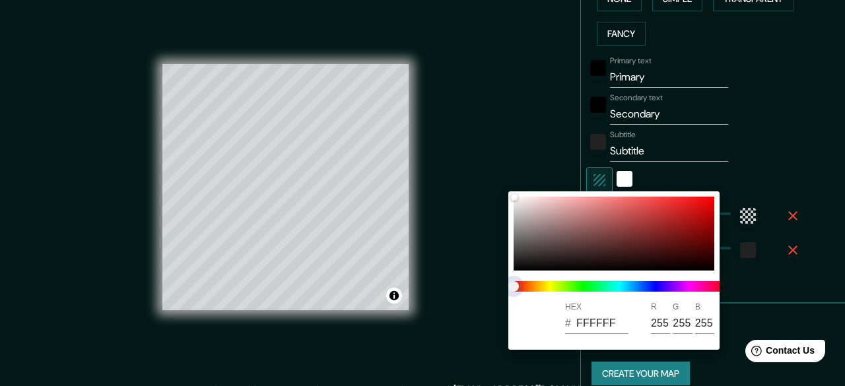
type input "30"
type input "179"
type input "30"
type input "179"
type input "30"
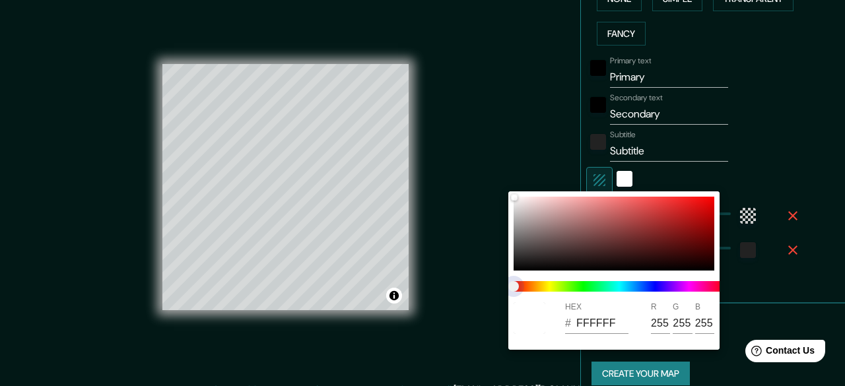
type input "179"
type input "30"
type input "179"
type input "30"
drag, startPoint x: 510, startPoint y: 282, endPoint x: 552, endPoint y: 287, distance: 43.2
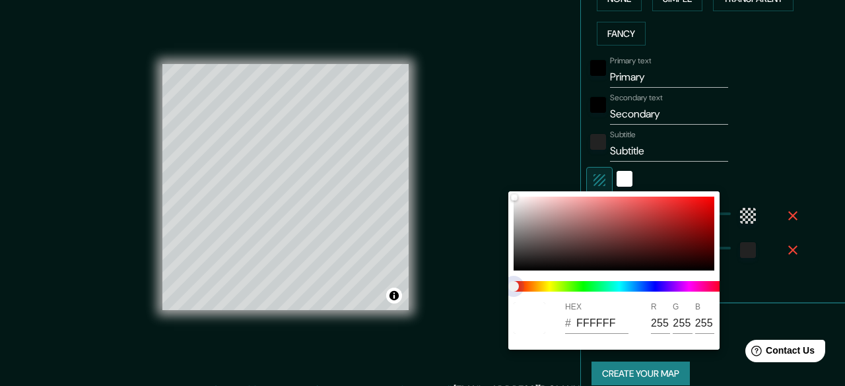
click at [552, 287] on span at bounding box center [619, 286] width 211 height 11
type input "179"
click at [426, 244] on div at bounding box center [422, 193] width 845 height 386
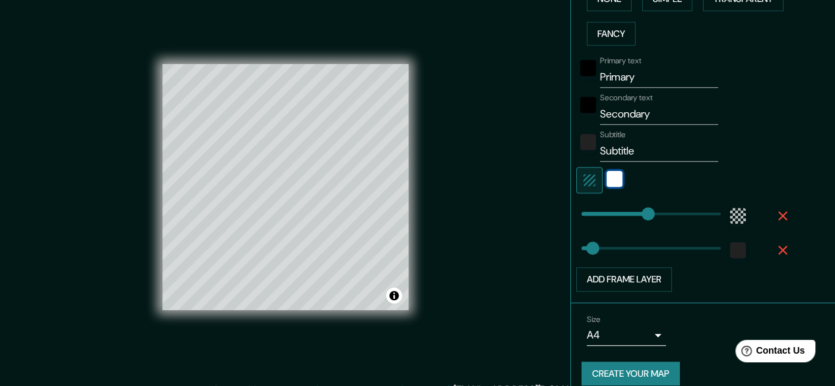
type input "30"
click at [609, 175] on div "white" at bounding box center [615, 179] width 16 height 16
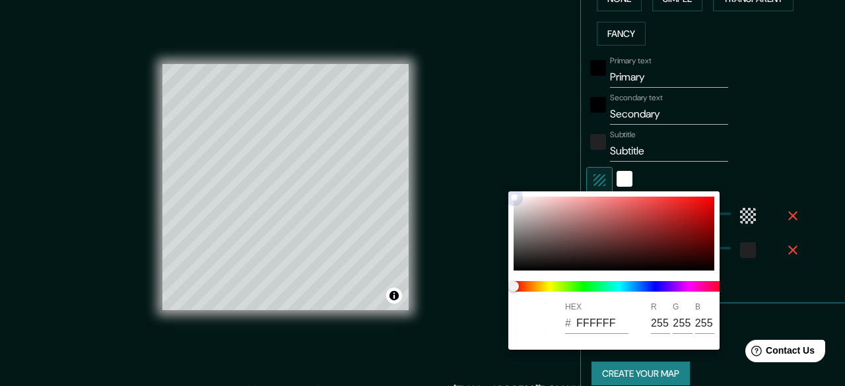
click at [624, 217] on div at bounding box center [614, 234] width 201 height 74
type input "179"
type input "30"
type input "B75252"
type input "183"
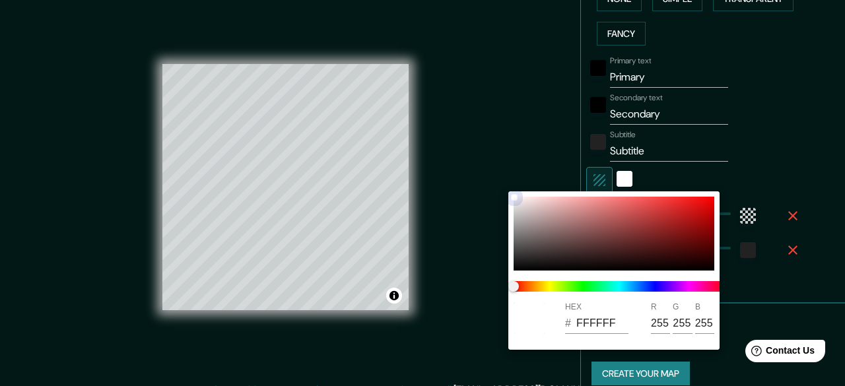
type input "82"
type input "179"
type input "30"
type input "BC8888"
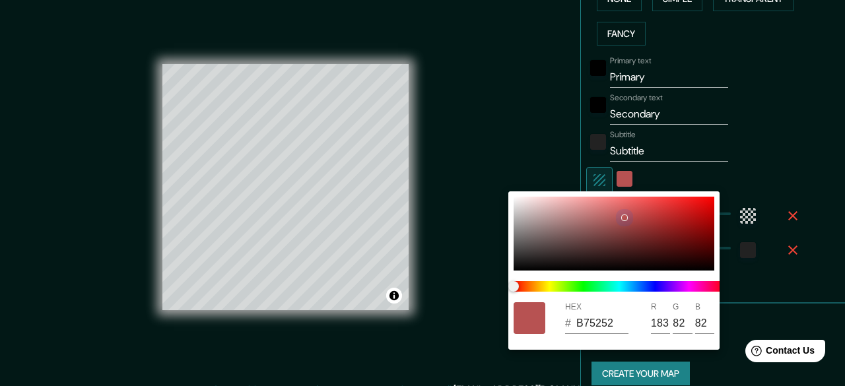
type input "188"
type input "136"
type input "179"
type input "30"
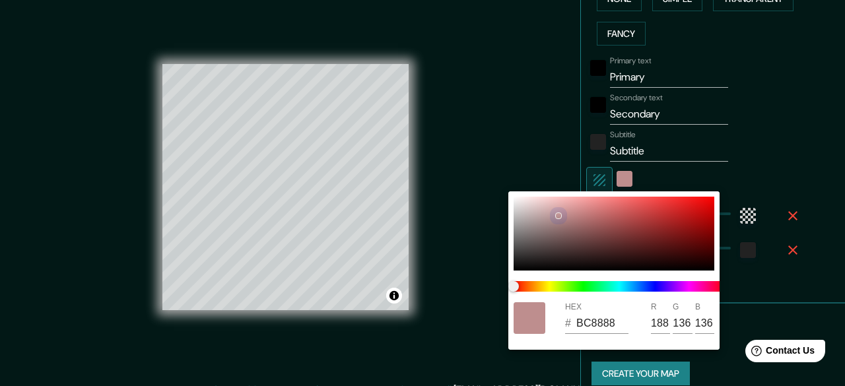
type input "C09595"
type input "192"
type input "149"
type input "179"
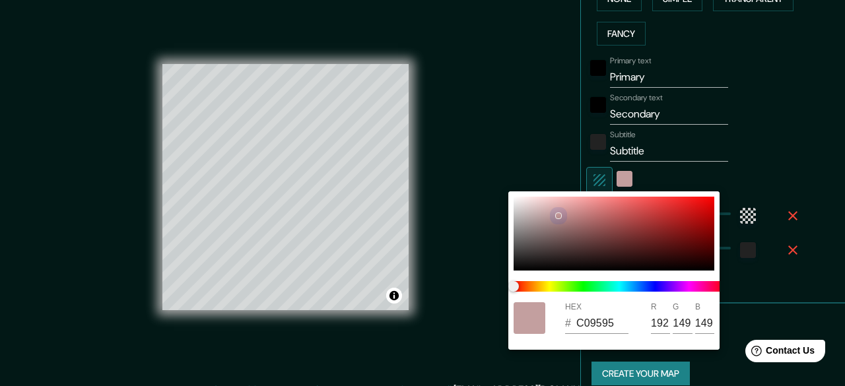
type input "30"
type input "C39F9F"
type input "195"
type input "159"
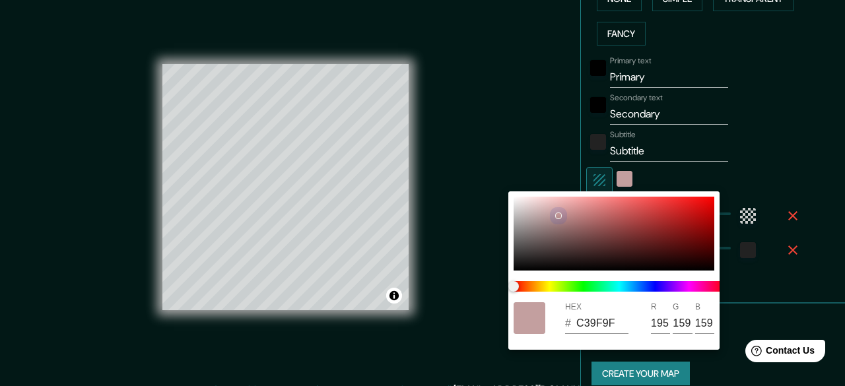
type input "179"
type input "30"
type input "C3A0A0"
type input "160"
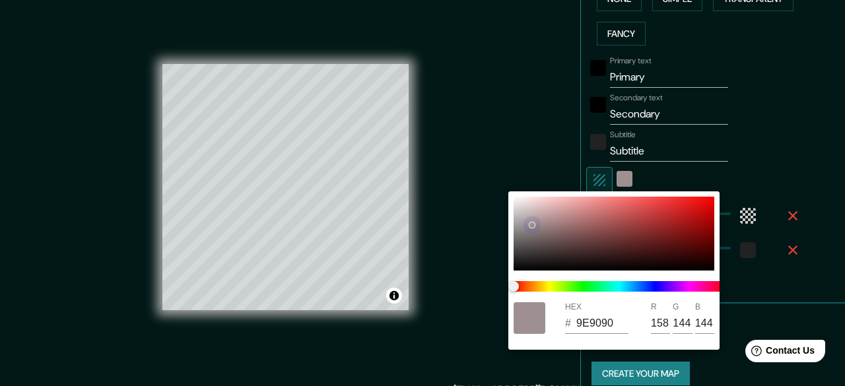
drag, startPoint x: 598, startPoint y: 221, endPoint x: 531, endPoint y: 225, distance: 67.4
click at [531, 225] on div at bounding box center [614, 234] width 201 height 74
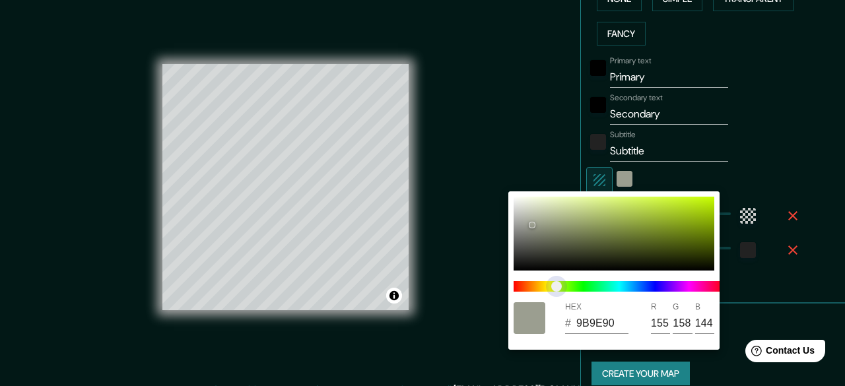
click at [556, 288] on span at bounding box center [619, 286] width 211 height 11
drag, startPoint x: 570, startPoint y: 255, endPoint x: 577, endPoint y: 234, distance: 22.3
click at [577, 234] on div at bounding box center [614, 234] width 201 height 74
click at [577, 228] on div at bounding box center [578, 229] width 5 height 5
drag, startPoint x: 573, startPoint y: 248, endPoint x: 573, endPoint y: 238, distance: 9.2
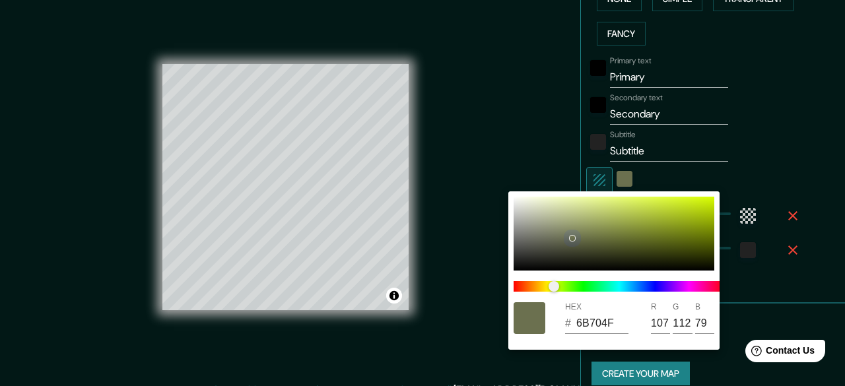
click at [573, 238] on div at bounding box center [614, 234] width 201 height 74
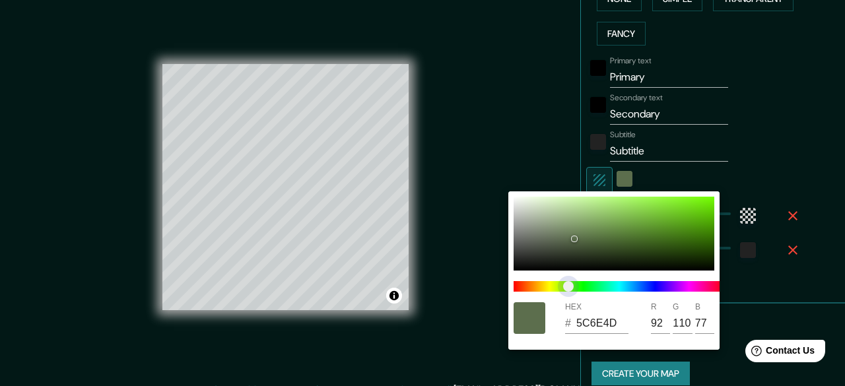
drag, startPoint x: 554, startPoint y: 287, endPoint x: 568, endPoint y: 282, distance: 14.0
click at [568, 282] on span "color slider" at bounding box center [568, 286] width 11 height 11
click at [774, 232] on div at bounding box center [422, 193] width 845 height 386
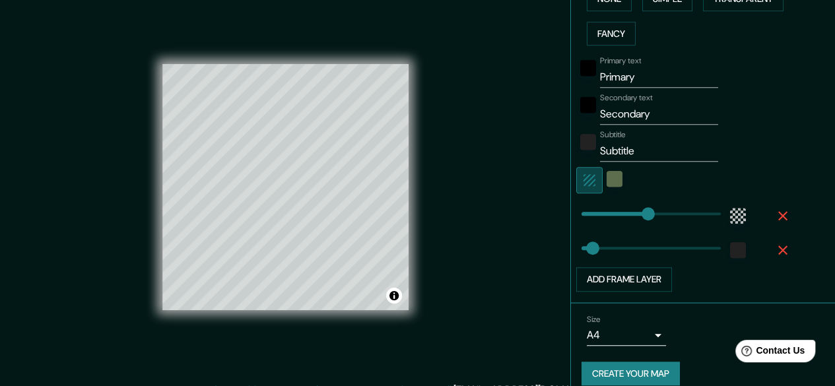
click at [581, 183] on icon "button" at bounding box center [589, 180] width 16 height 16
click at [583, 175] on icon "button" at bounding box center [589, 180] width 12 height 12
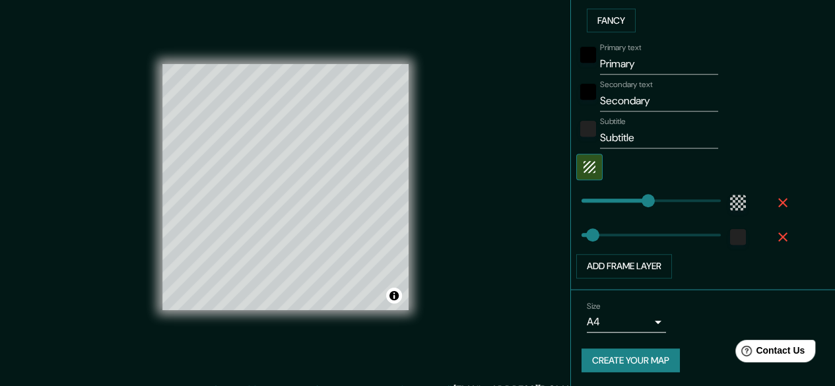
scroll to position [16, 0]
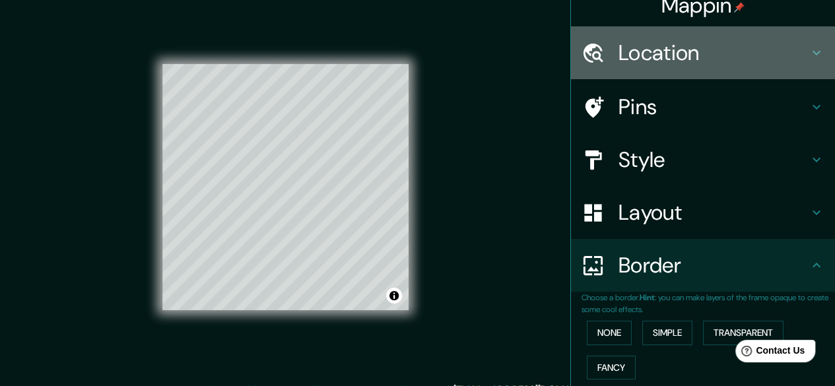
click at [739, 44] on h4 "Location" at bounding box center [713, 53] width 190 height 26
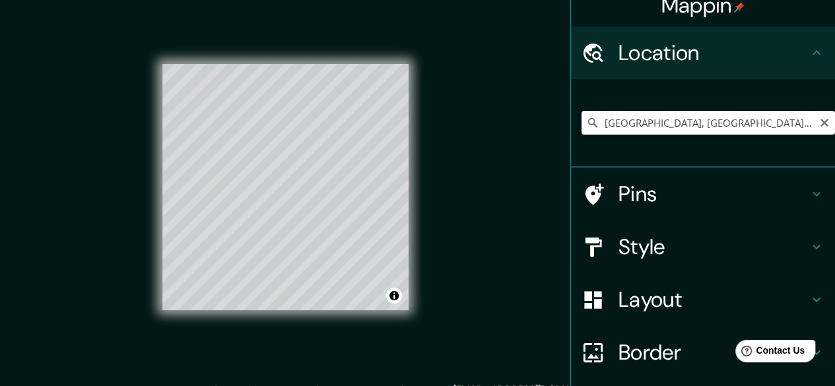
click at [783, 114] on input "[GEOGRAPHIC_DATA], [GEOGRAPHIC_DATA], [GEOGRAPHIC_DATA]" at bounding box center [707, 123] width 253 height 24
click at [819, 123] on icon "Clear" at bounding box center [824, 122] width 11 height 11
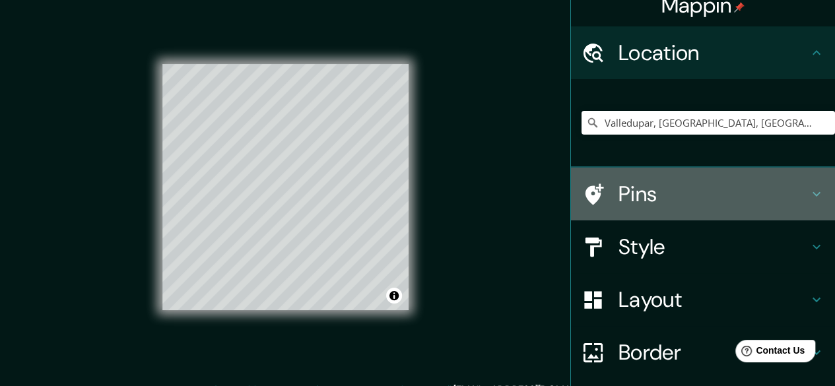
click at [719, 195] on h4 "Pins" at bounding box center [713, 194] width 190 height 26
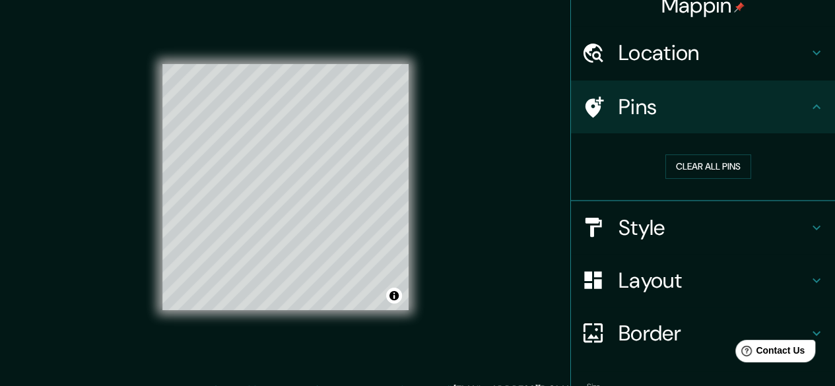
click at [685, 232] on h4 "Style" at bounding box center [713, 228] width 190 height 26
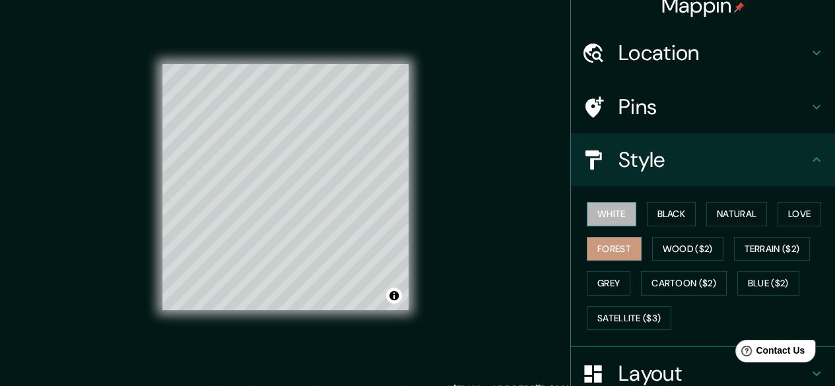
click at [622, 207] on button "White" at bounding box center [612, 214] width 50 height 24
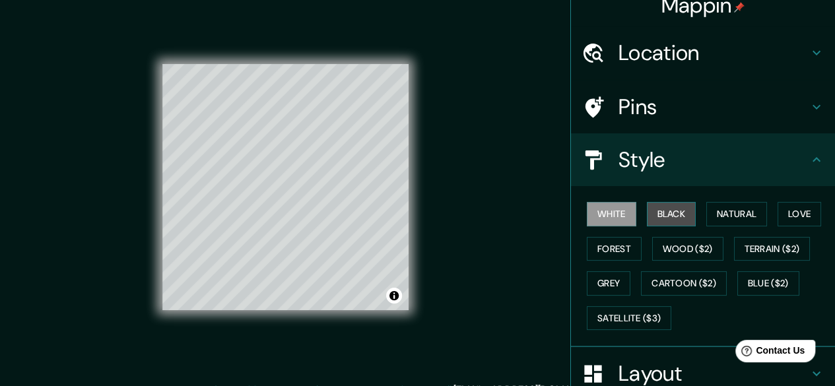
click at [661, 208] on button "Black" at bounding box center [672, 214] width 50 height 24
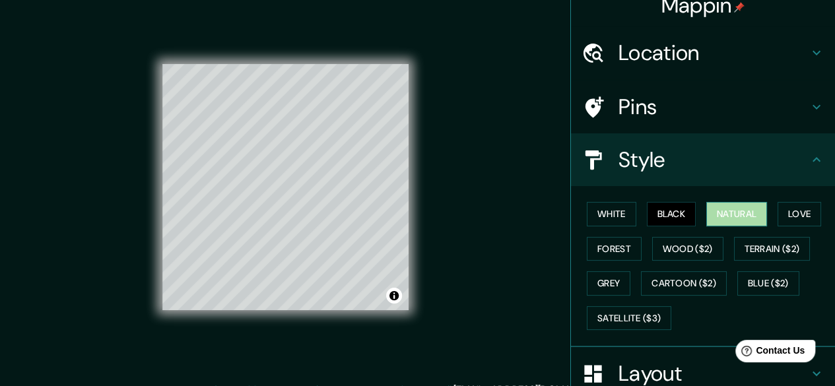
click at [706, 209] on button "Natural" at bounding box center [736, 214] width 61 height 24
drag, startPoint x: 729, startPoint y: 212, endPoint x: 776, endPoint y: 212, distance: 46.2
click at [776, 212] on div "White Black Natural Love Forest Wood ($2) Terrain ($2) Grey Cartoon ($2) Blue (…" at bounding box center [707, 266] width 253 height 139
click at [778, 212] on button "Love" at bounding box center [800, 214] width 44 height 24
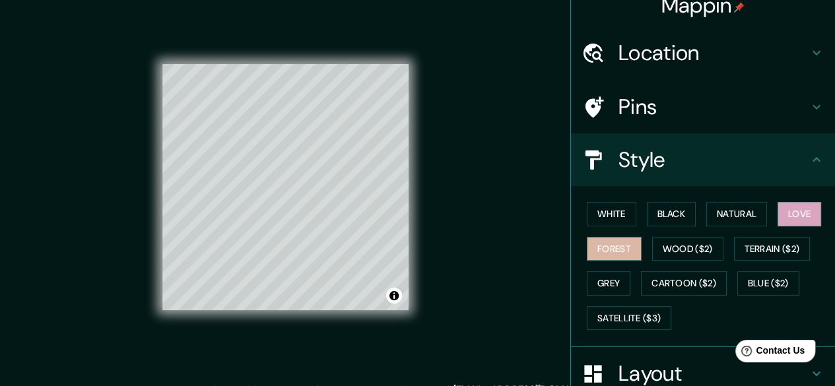
click at [628, 245] on button "Forest" at bounding box center [614, 249] width 55 height 24
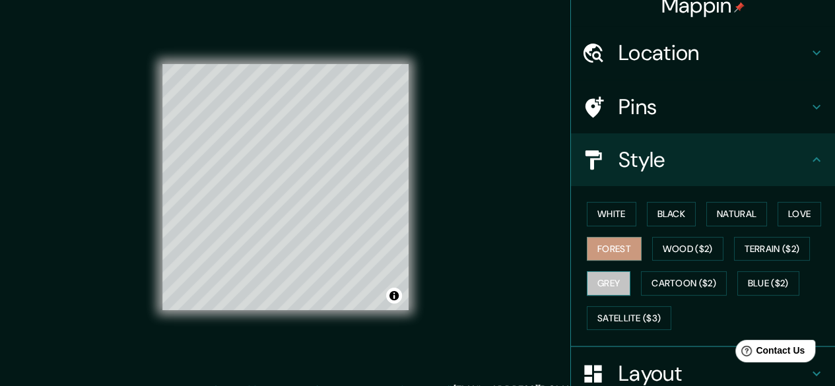
click at [603, 280] on button "Grey" at bounding box center [609, 283] width 44 height 24
click at [471, 239] on div "Mappin Location [GEOGRAPHIC_DATA], [GEOGRAPHIC_DATA], [GEOGRAPHIC_DATA] [GEOGRA…" at bounding box center [417, 197] width 835 height 411
click at [310, 263] on div at bounding box center [305, 259] width 11 height 11
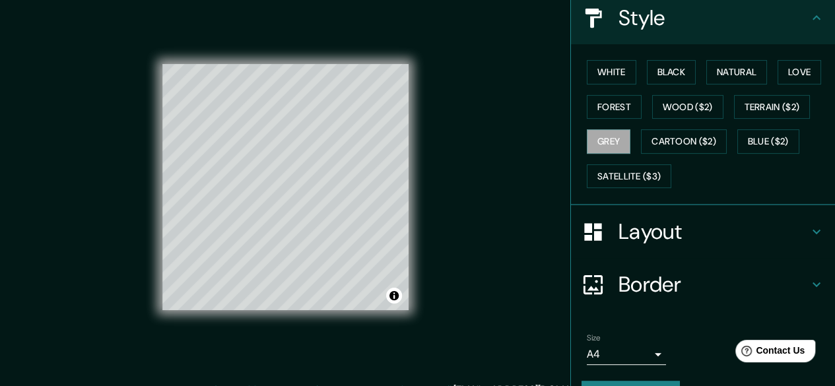
scroll to position [190, 0]
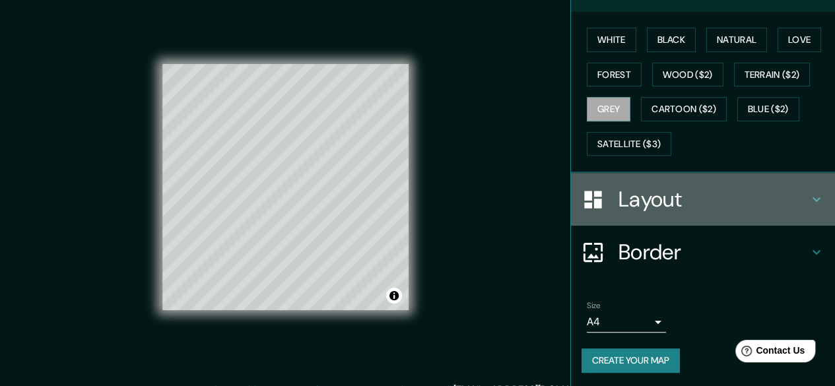
click at [708, 214] on div "Layout" at bounding box center [703, 199] width 264 height 53
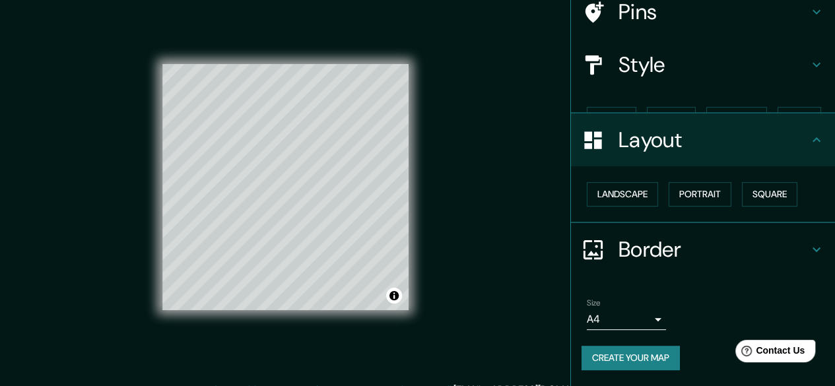
scroll to position [87, 0]
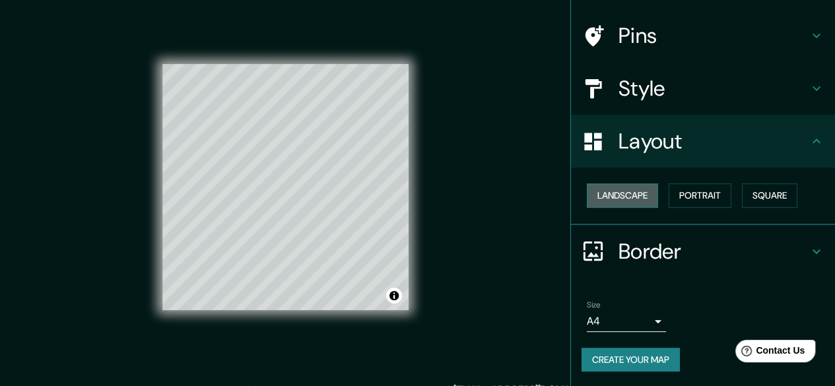
click at [640, 191] on button "Landscape" at bounding box center [622, 195] width 71 height 24
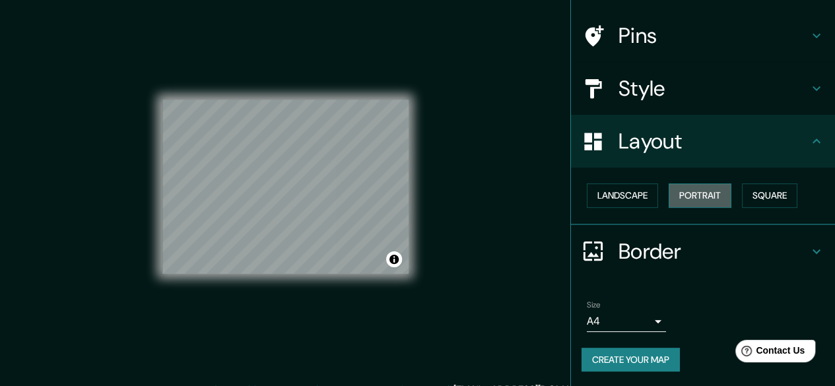
click at [690, 189] on button "Portrait" at bounding box center [700, 195] width 63 height 24
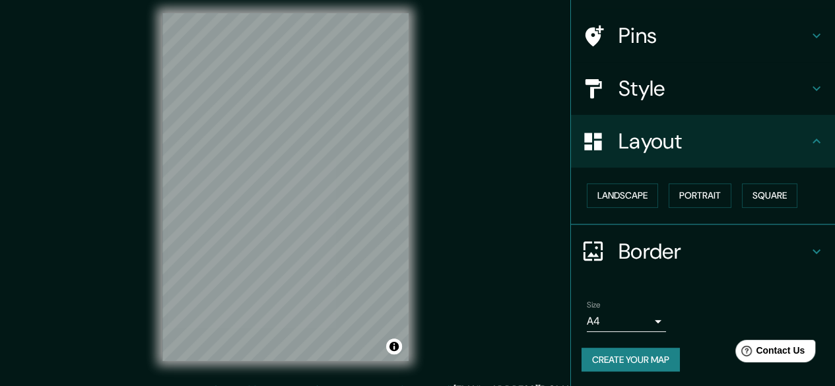
click at [763, 179] on div "Landscape [GEOGRAPHIC_DATA]" at bounding box center [707, 195] width 253 height 35
click at [762, 188] on button "Square" at bounding box center [769, 195] width 55 height 24
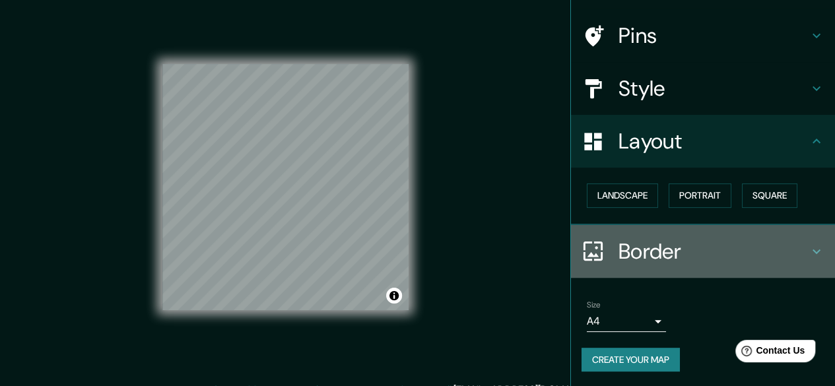
click at [708, 254] on h4 "Border" at bounding box center [713, 251] width 190 height 26
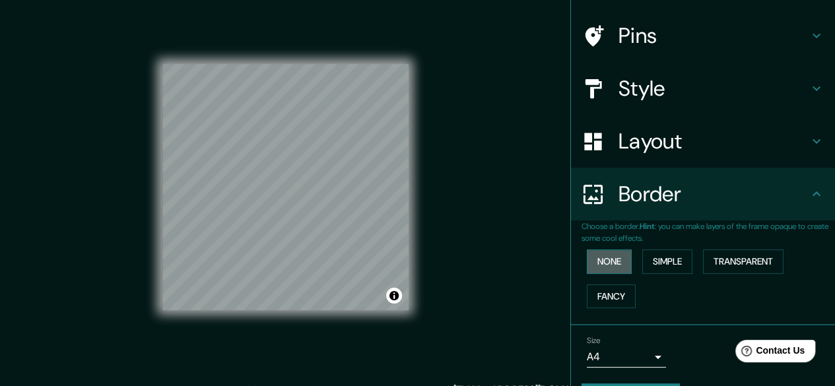
click at [611, 273] on button "None" at bounding box center [609, 261] width 45 height 24
click at [608, 286] on button "Fancy" at bounding box center [611, 296] width 49 height 24
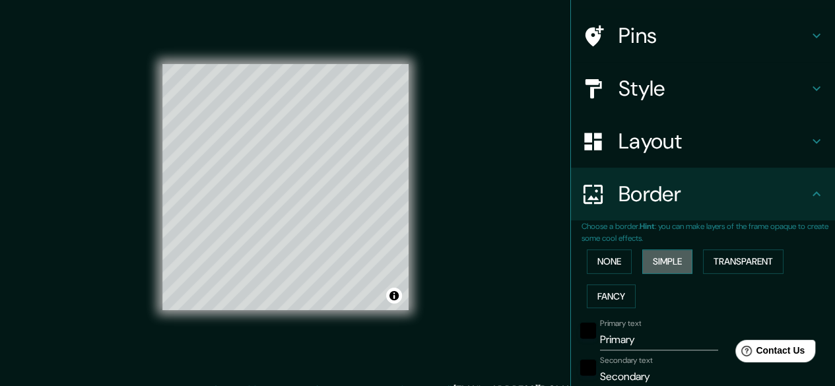
click at [666, 253] on button "Simple" at bounding box center [667, 261] width 50 height 24
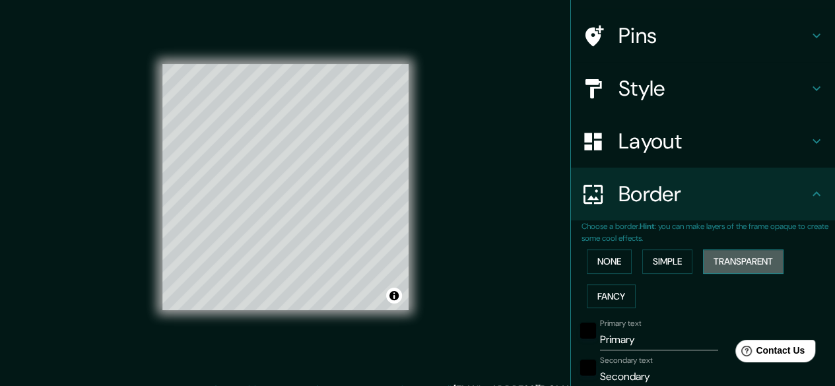
click at [708, 255] on button "Transparent" at bounding box center [743, 261] width 81 height 24
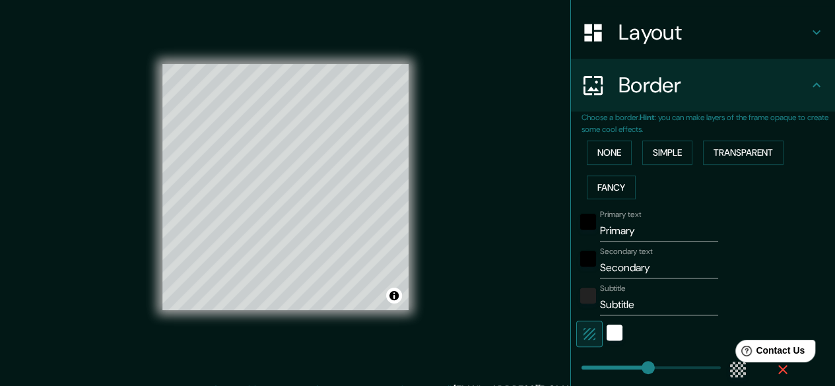
scroll to position [275, 0]
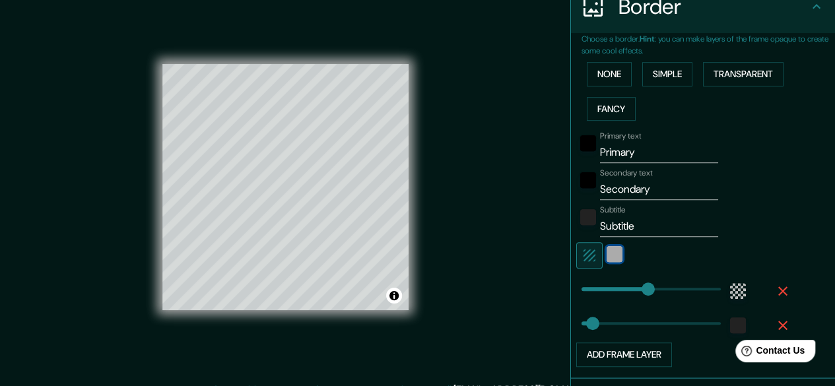
click at [607, 253] on div "white" at bounding box center [615, 254] width 16 height 16
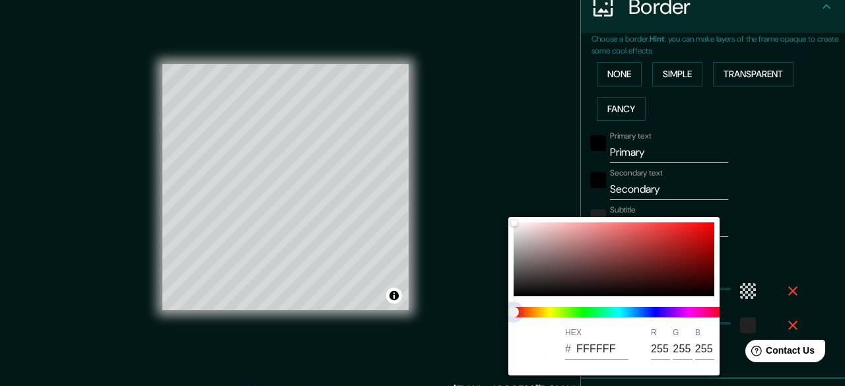
click at [540, 310] on span at bounding box center [619, 312] width 211 height 11
click at [553, 257] on div at bounding box center [614, 259] width 201 height 74
drag, startPoint x: 535, startPoint y: 249, endPoint x: 531, endPoint y: 244, distance: 7.0
click at [531, 244] on div at bounding box center [614, 259] width 201 height 74
drag, startPoint x: 531, startPoint y: 244, endPoint x: 508, endPoint y: 273, distance: 36.7
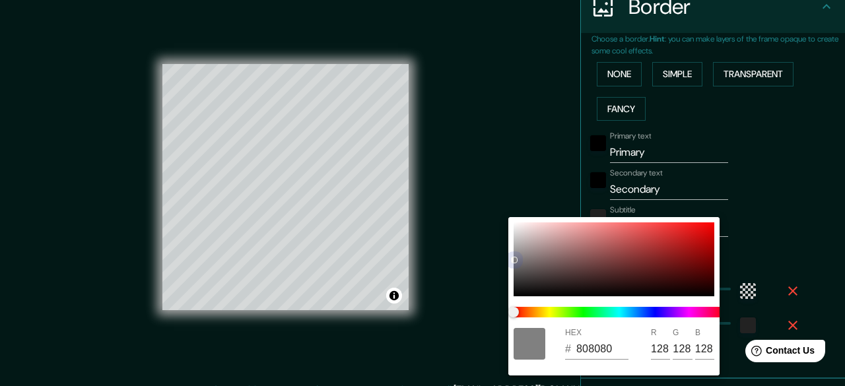
click at [508, 273] on div "HEX # 808080 R 128 G 128 B 128" at bounding box center [613, 296] width 211 height 158
drag, startPoint x: 514, startPoint y: 257, endPoint x: 514, endPoint y: 273, distance: 15.9
click at [514, 273] on div at bounding box center [514, 274] width 7 height 7
click at [799, 251] on div at bounding box center [422, 193] width 845 height 386
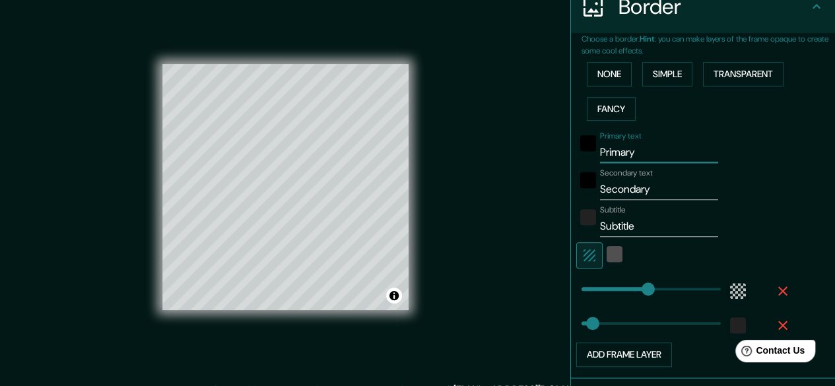
click at [639, 152] on input "Primary" at bounding box center [659, 152] width 118 height 21
click at [647, 193] on input "Secondary" at bounding box center [659, 189] width 118 height 21
drag, startPoint x: 632, startPoint y: 222, endPoint x: 590, endPoint y: 224, distance: 42.3
click at [600, 224] on input "Subtitle" at bounding box center [659, 226] width 118 height 21
click at [647, 184] on input "mapa" at bounding box center [659, 189] width 118 height 21
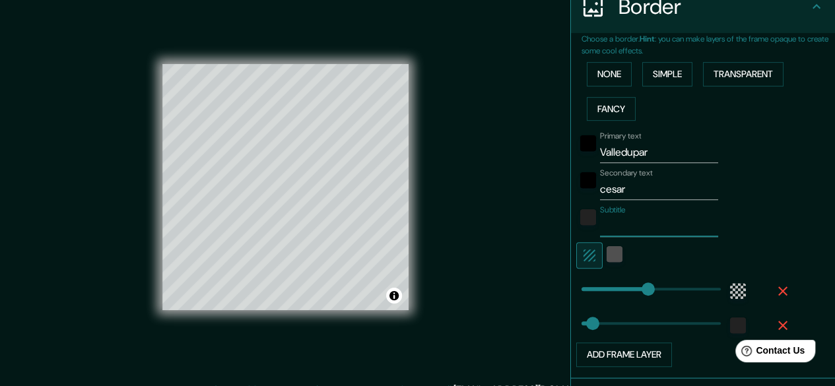
click at [624, 226] on input "Subtitle" at bounding box center [659, 226] width 118 height 21
